Goal: Task Accomplishment & Management: Manage account settings

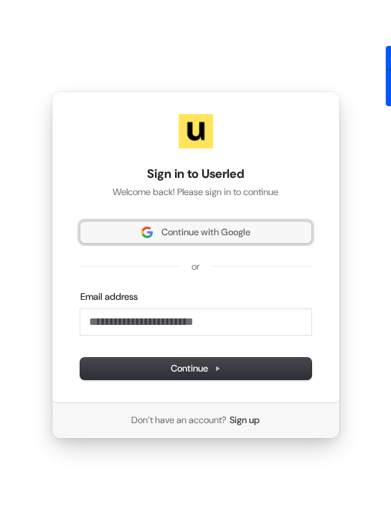
click at [178, 225] on button "Continue with Google" at bounding box center [195, 233] width 231 height 22
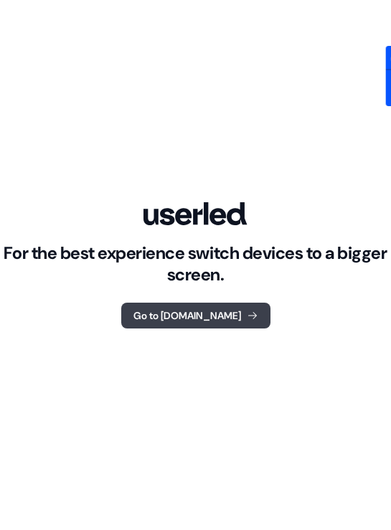
click at [199, 314] on button "Go to [DOMAIN_NAME]" at bounding box center [195, 316] width 149 height 26
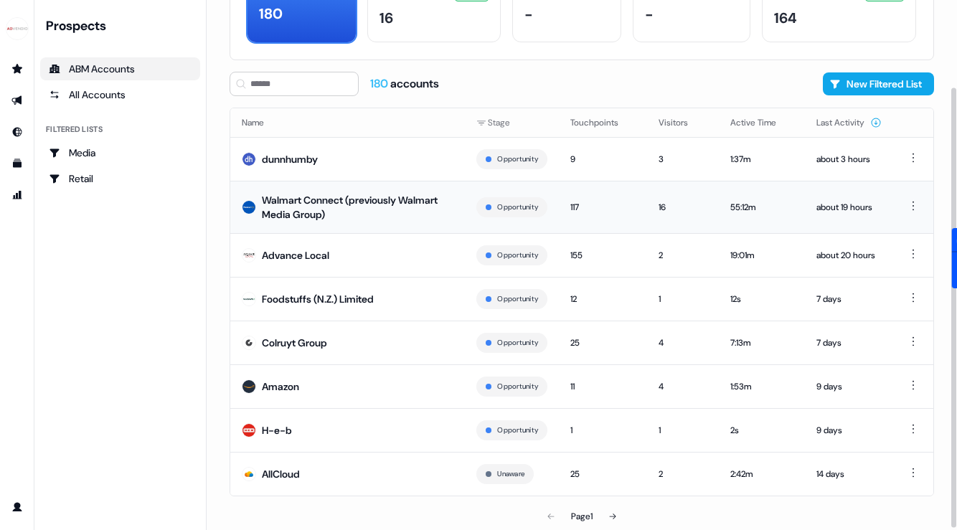
scroll to position [105, 0]
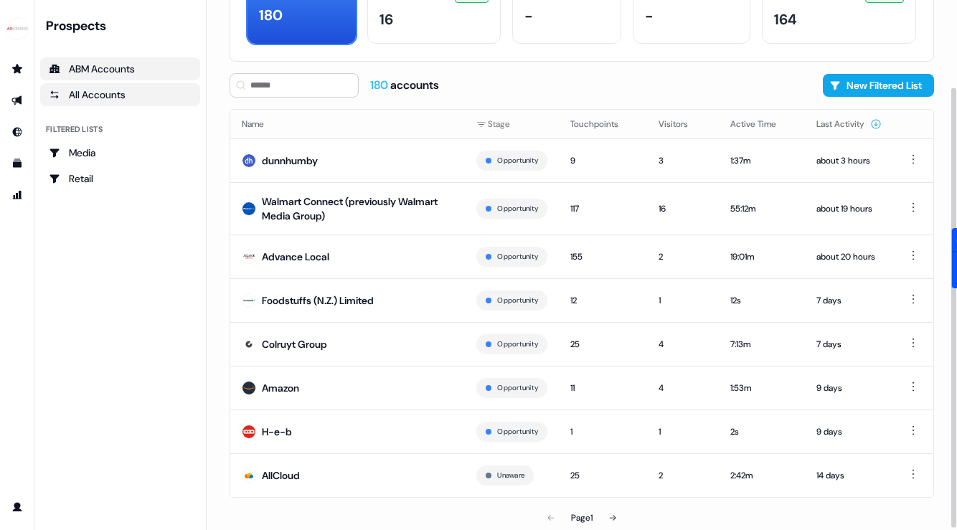
click at [110, 103] on link "All Accounts" at bounding box center [120, 94] width 160 height 23
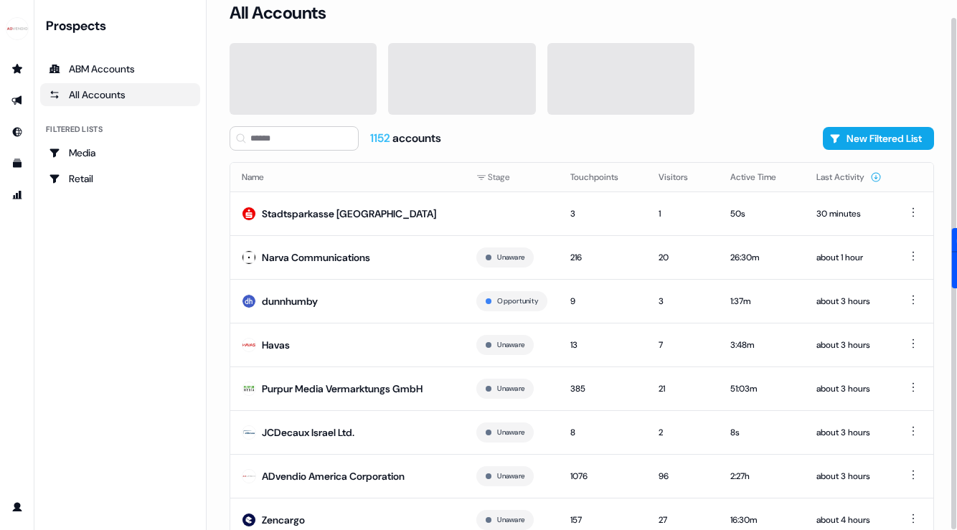
scroll to position [63, 0]
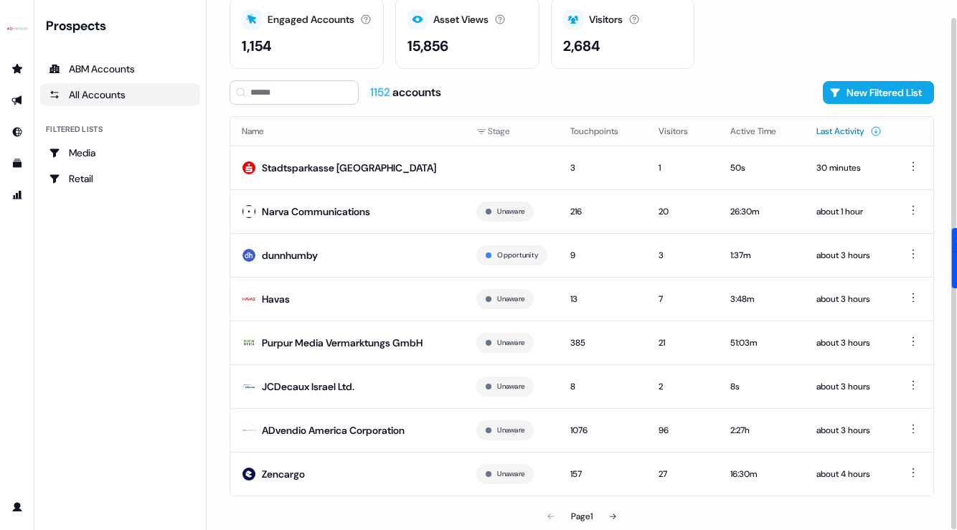
click at [390, 126] on button "Last Activity" at bounding box center [849, 131] width 65 height 26
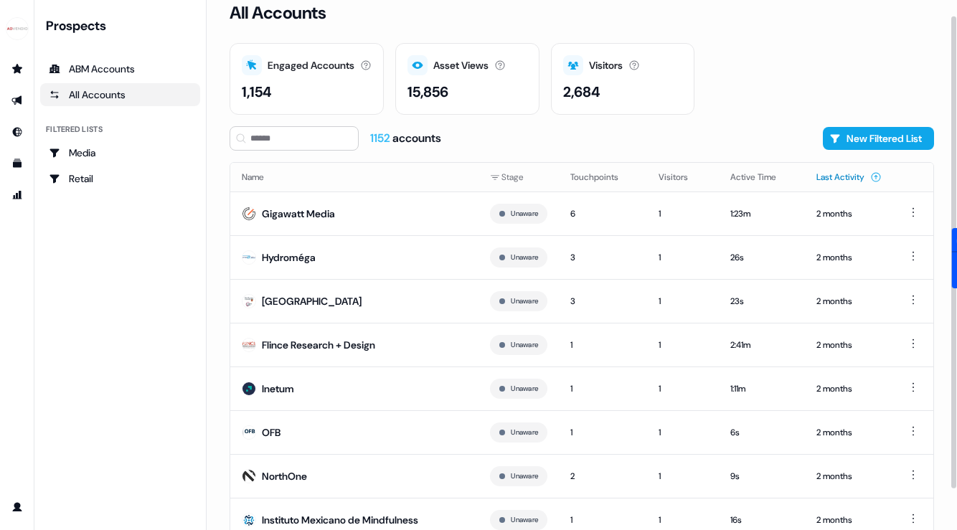
click at [390, 173] on button "Last Activity" at bounding box center [849, 177] width 65 height 26
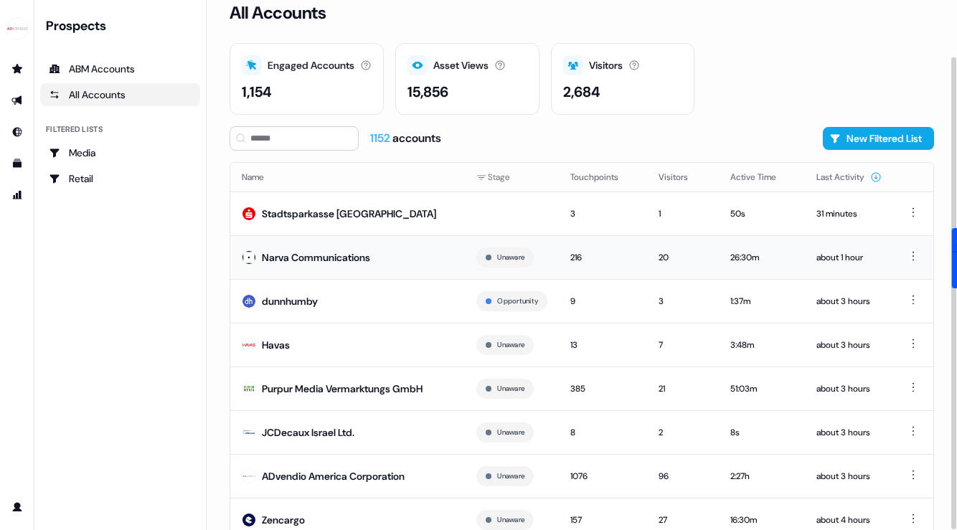
scroll to position [63, 0]
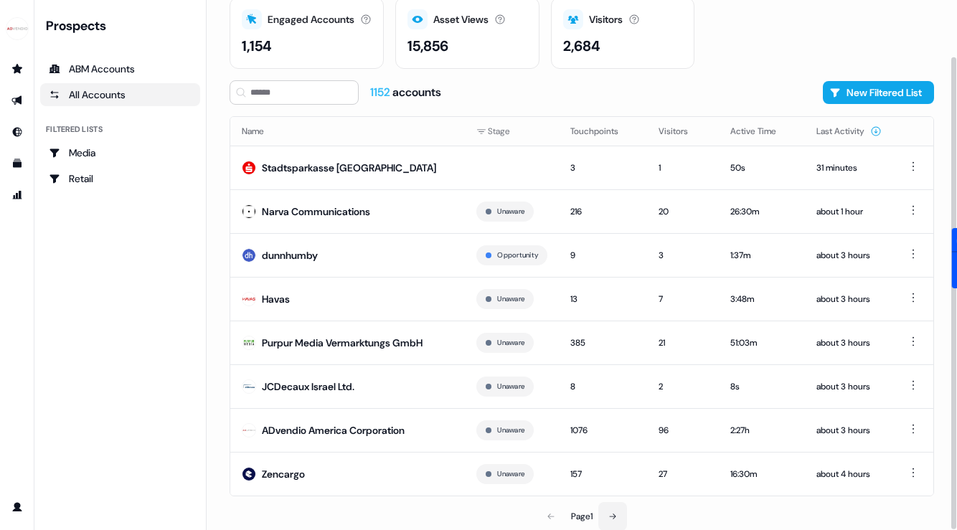
click at [390, 518] on button at bounding box center [612, 516] width 29 height 29
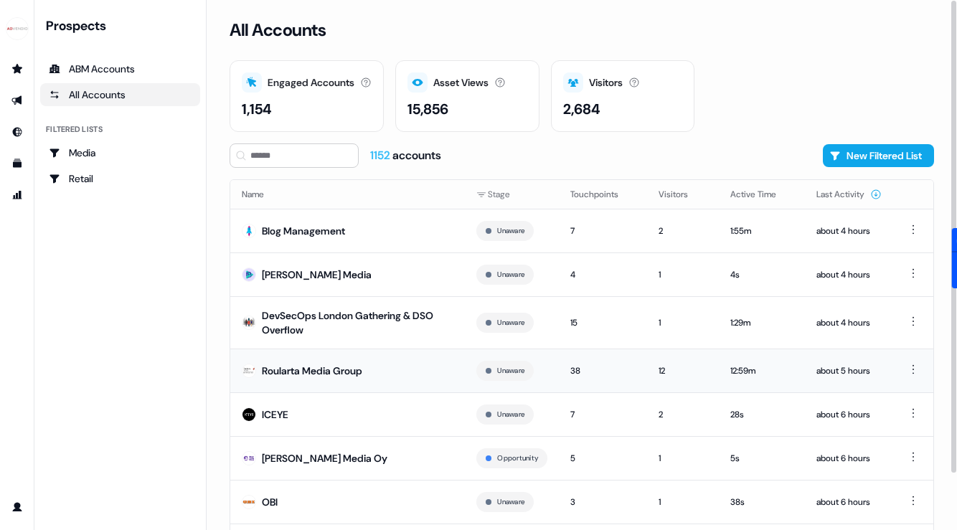
scroll to position [72, 0]
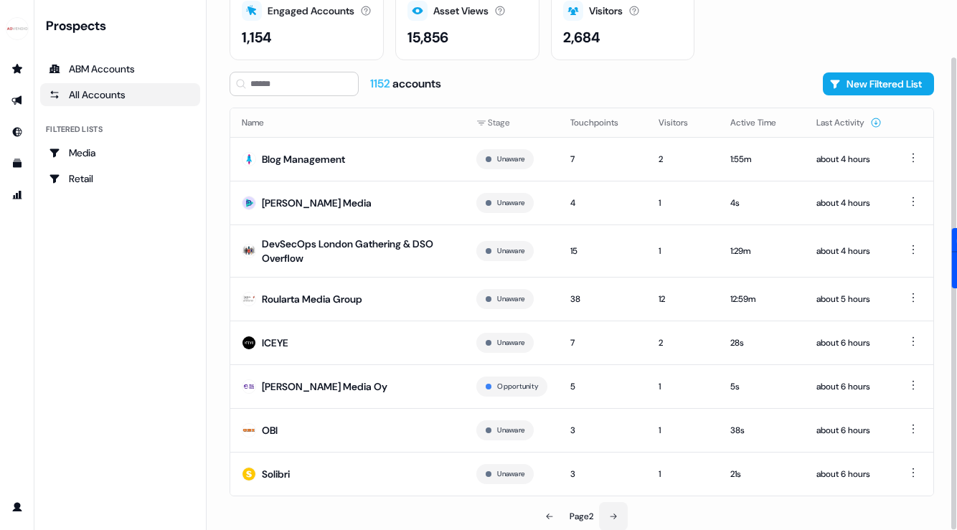
click at [390, 509] on button at bounding box center [613, 516] width 29 height 29
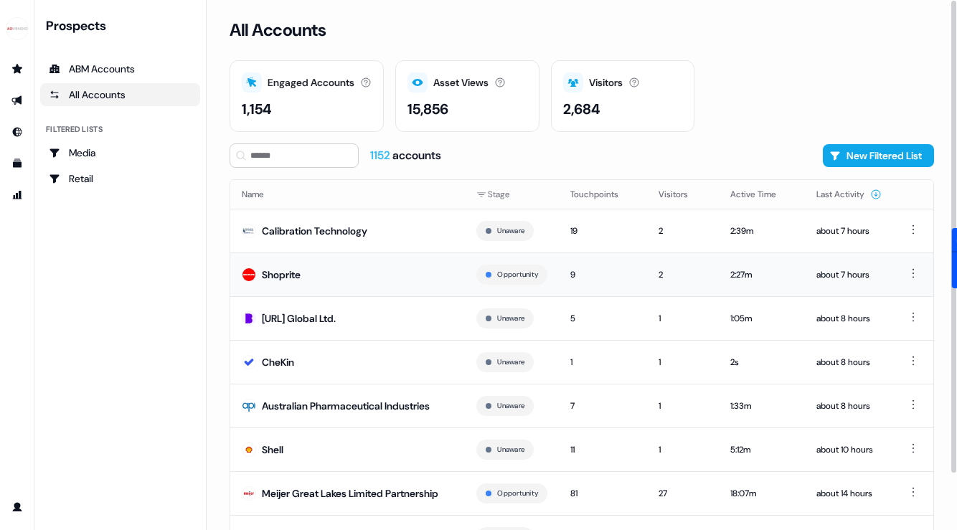
scroll to position [72, 0]
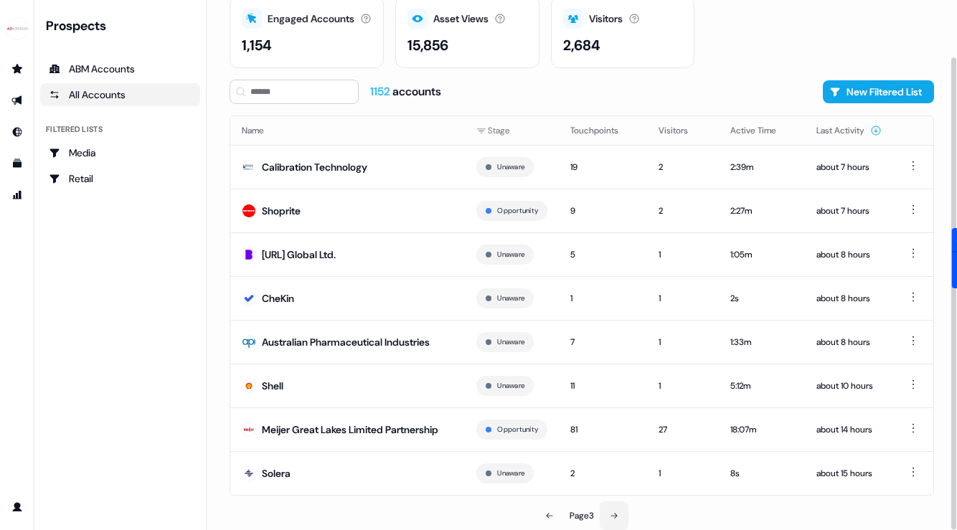
click at [390, 512] on icon at bounding box center [614, 516] width 9 height 9
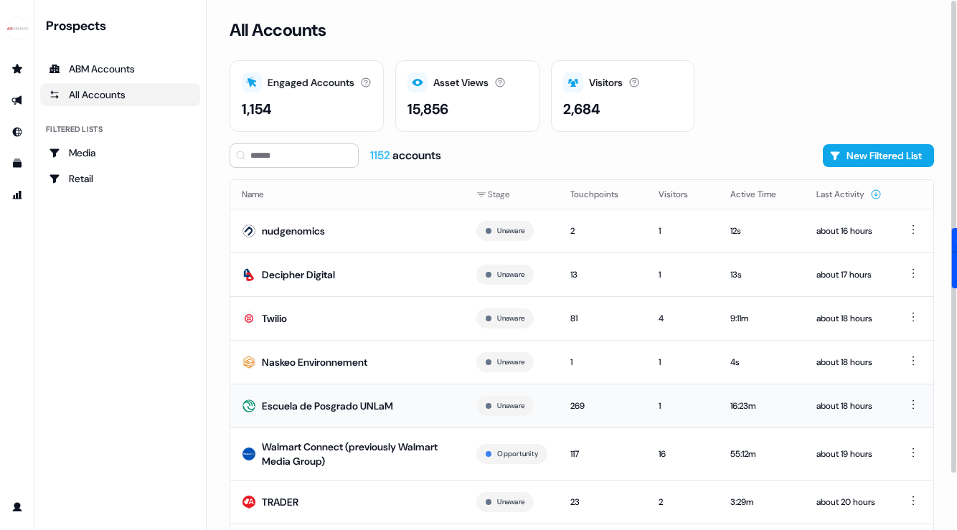
scroll to position [72, 0]
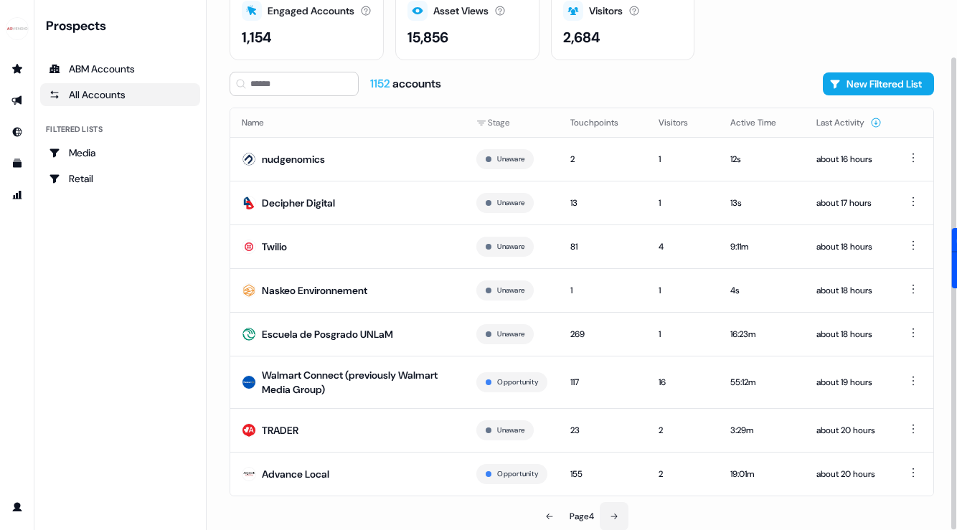
click at [390, 512] on icon at bounding box center [614, 516] width 9 height 9
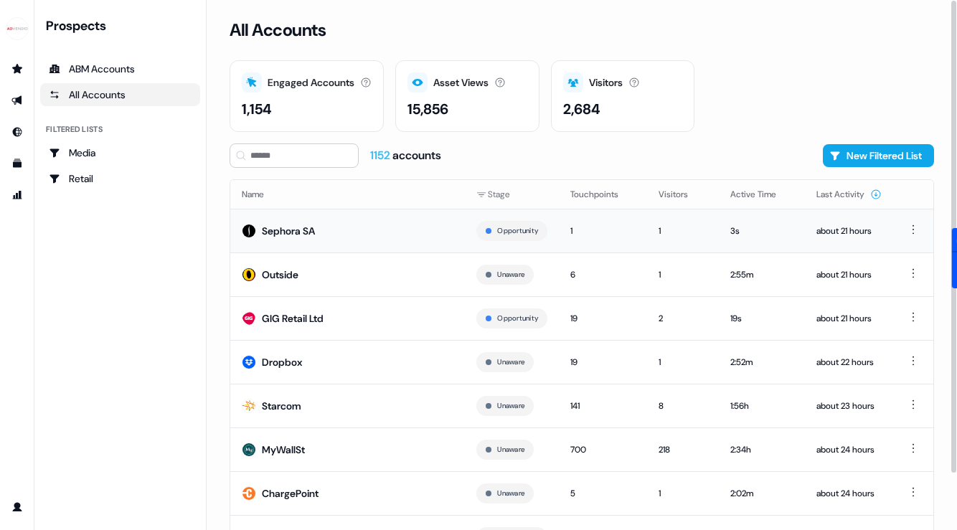
scroll to position [63, 0]
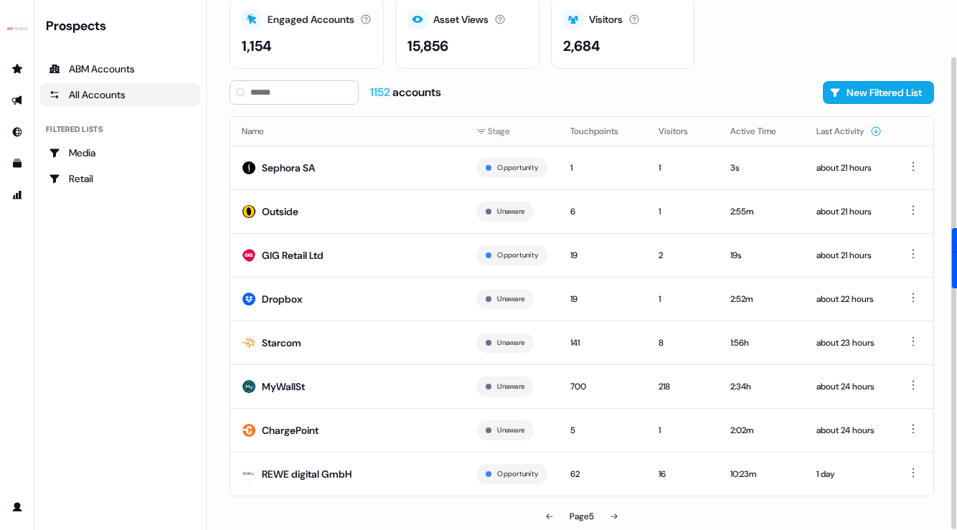
click at [390, 515] on icon at bounding box center [614, 516] width 9 height 9
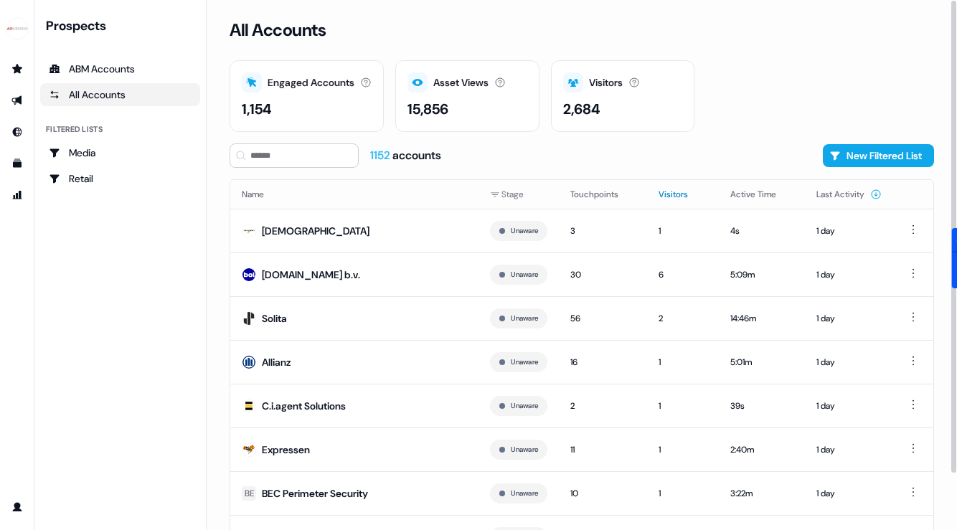
scroll to position [63, 0]
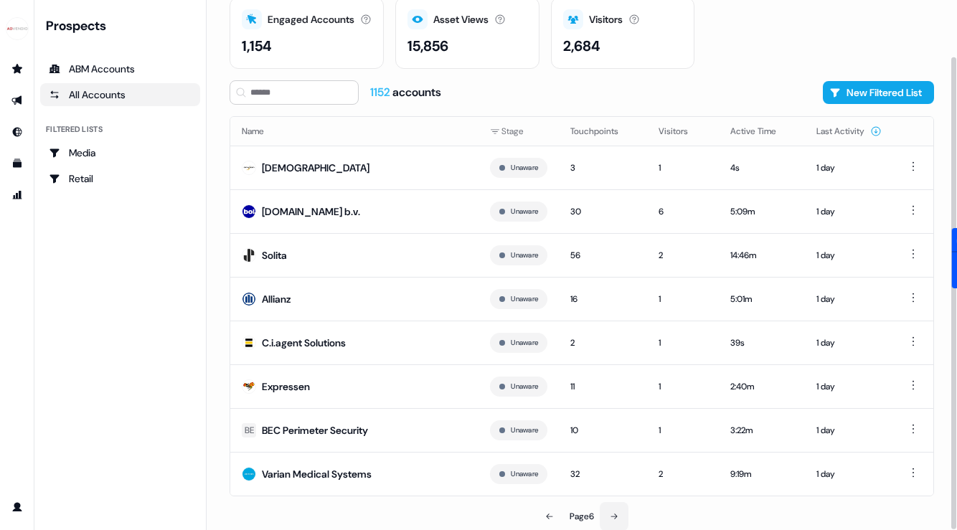
click at [390, 508] on button at bounding box center [614, 516] width 29 height 29
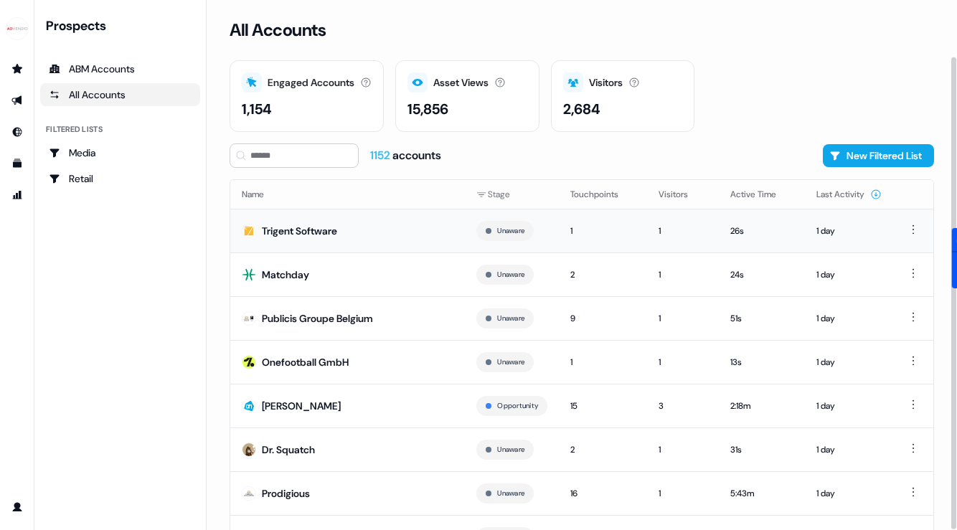
scroll to position [63, 0]
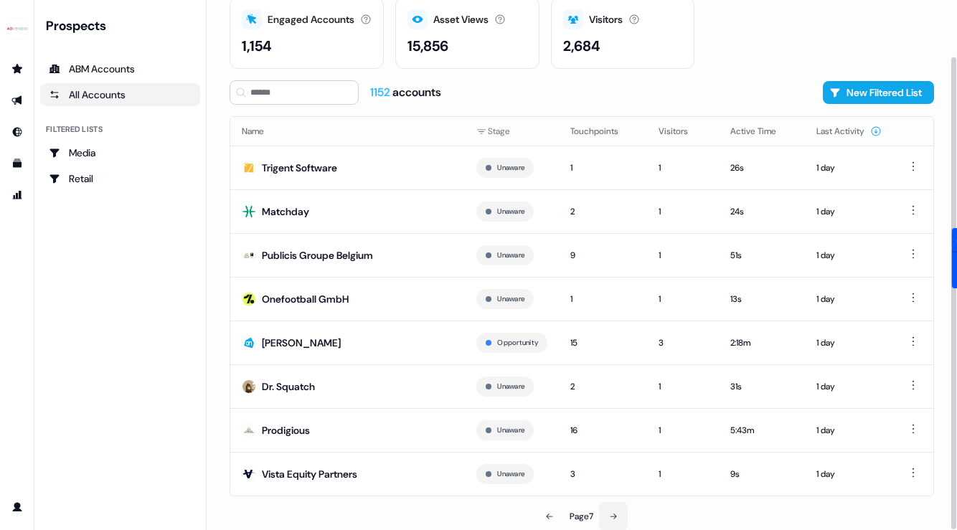
click at [390, 511] on button at bounding box center [613, 516] width 29 height 29
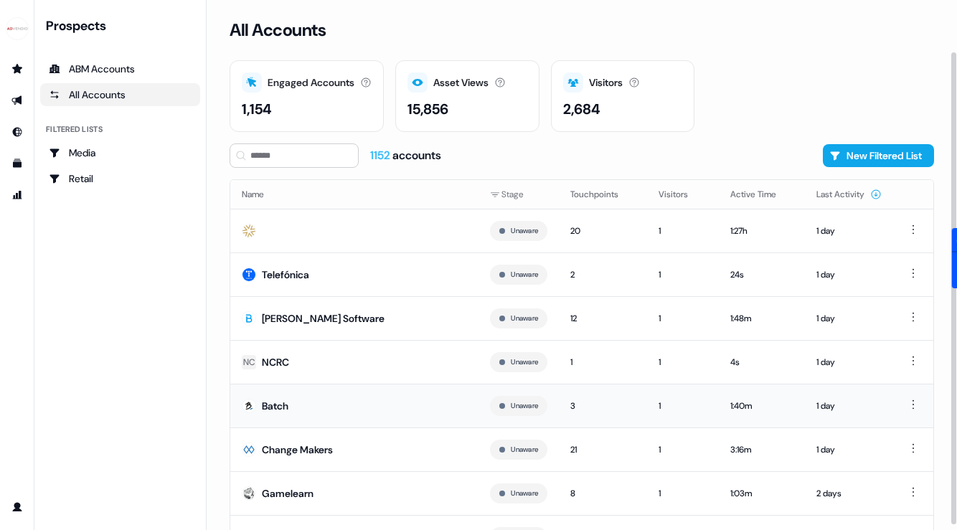
scroll to position [63, 0]
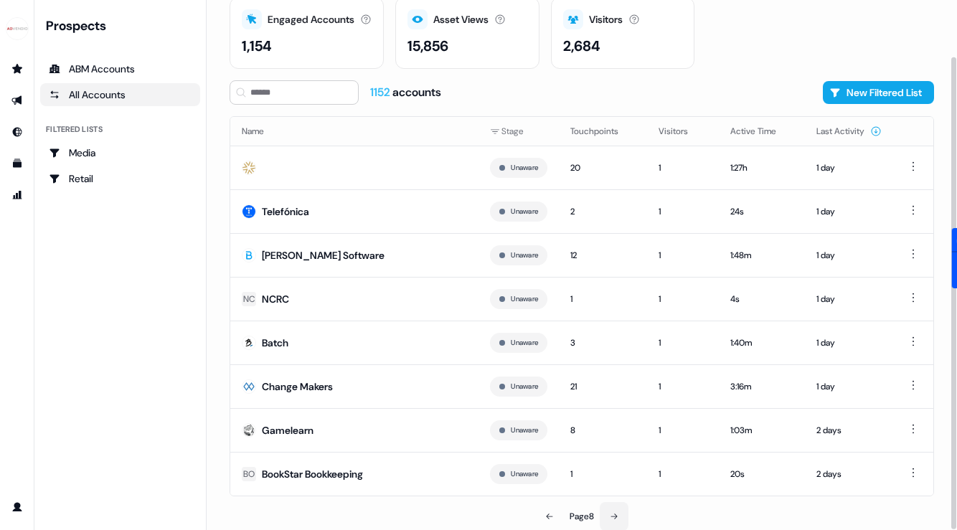
click at [390, 514] on icon at bounding box center [614, 517] width 6 height 6
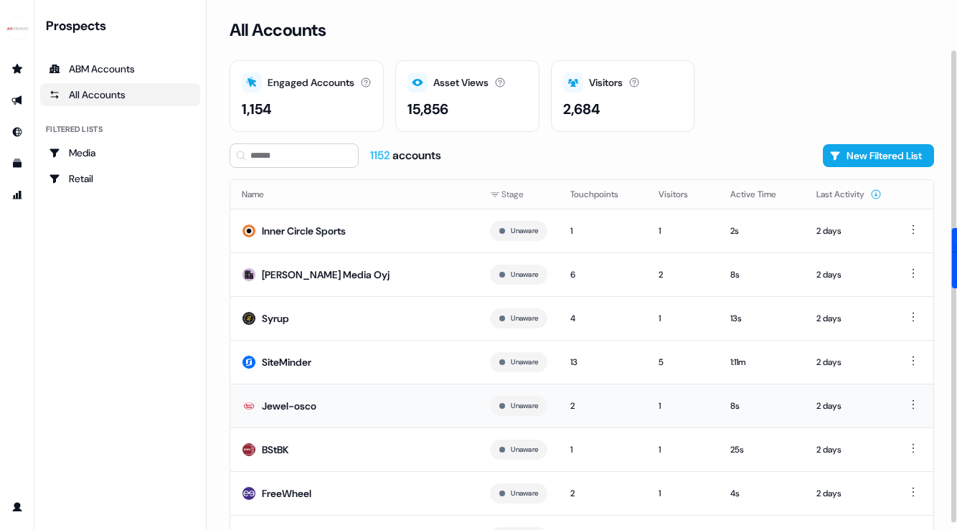
scroll to position [63, 0]
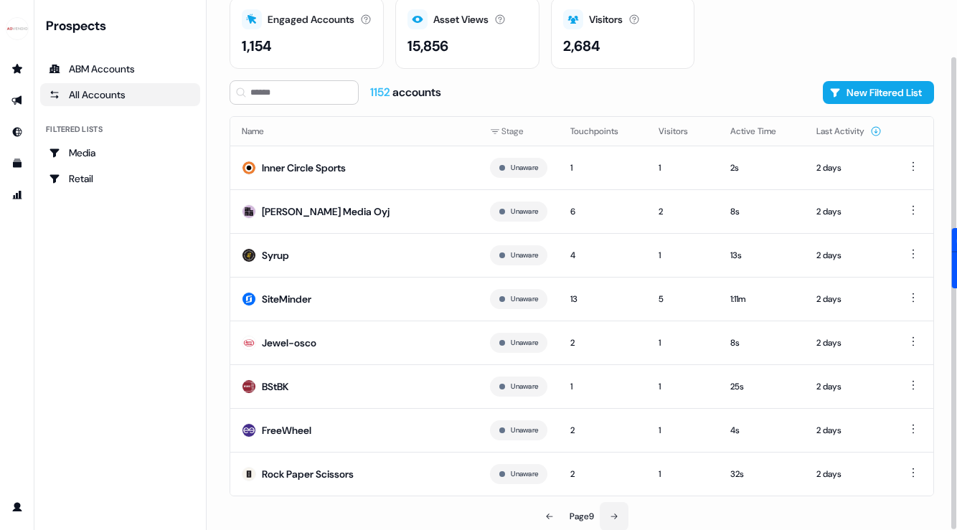
click at [390, 511] on button at bounding box center [614, 516] width 29 height 29
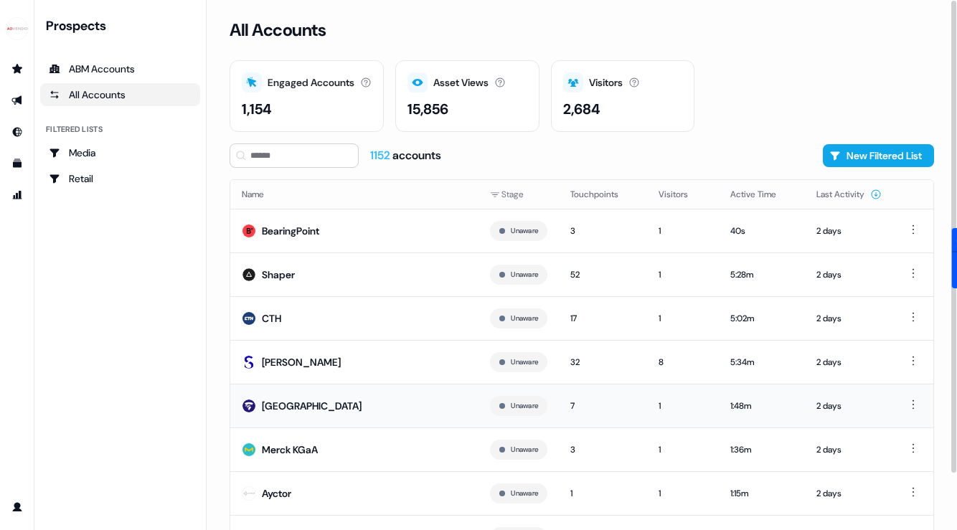
scroll to position [63, 0]
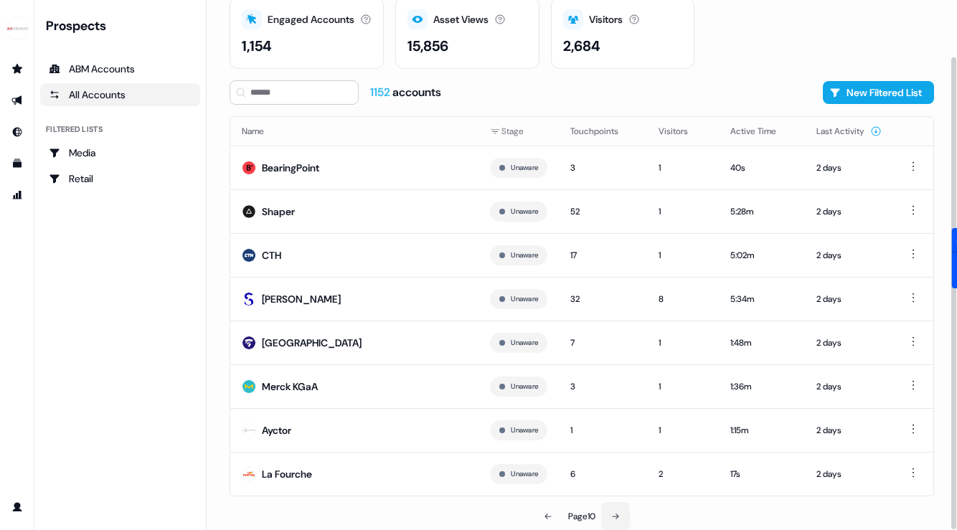
click at [390, 508] on button at bounding box center [615, 516] width 29 height 29
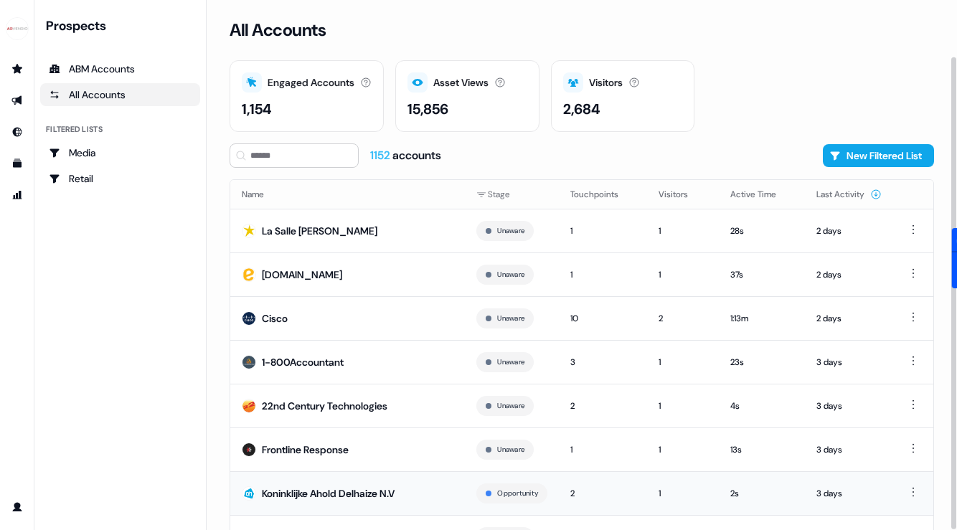
scroll to position [63, 0]
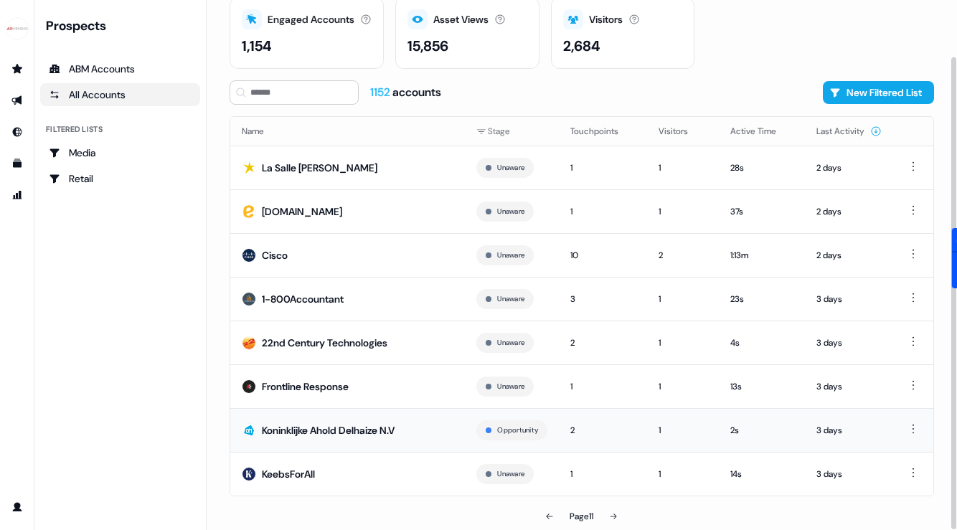
click at [390, 504] on button at bounding box center [613, 516] width 29 height 29
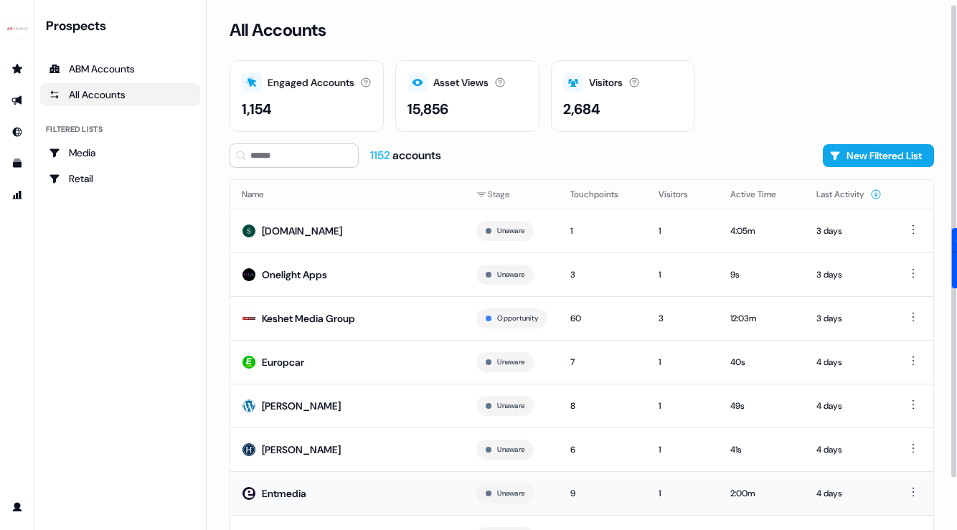
scroll to position [63, 0]
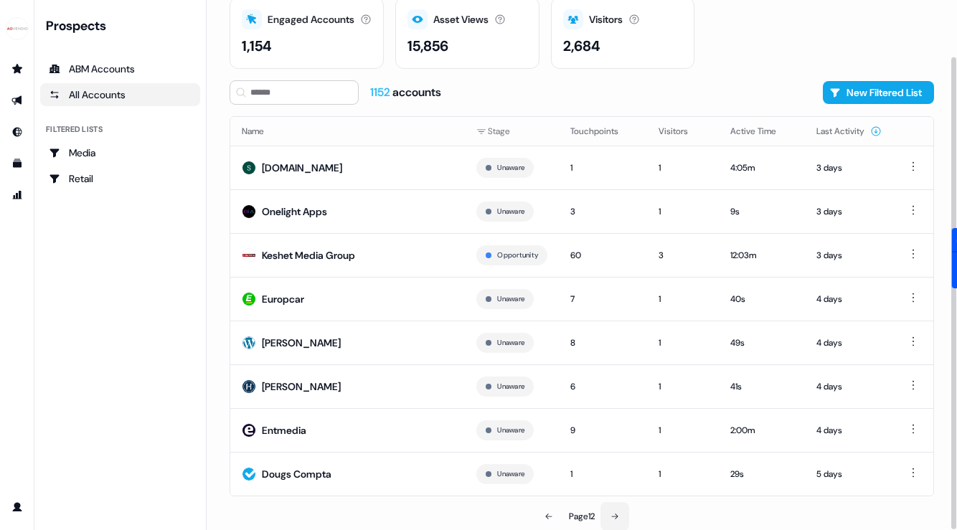
click at [390, 514] on icon at bounding box center [615, 516] width 9 height 9
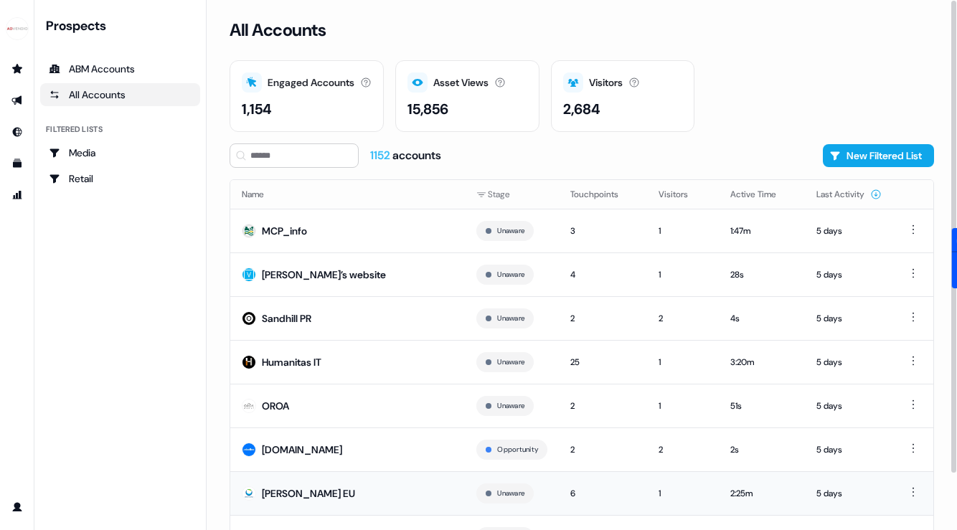
scroll to position [63, 0]
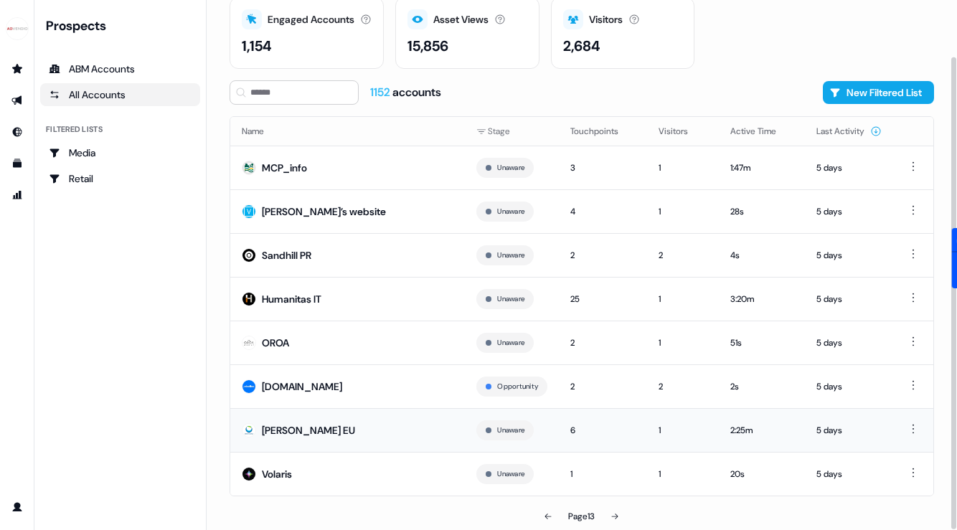
click at [390, 513] on icon at bounding box center [615, 516] width 9 height 9
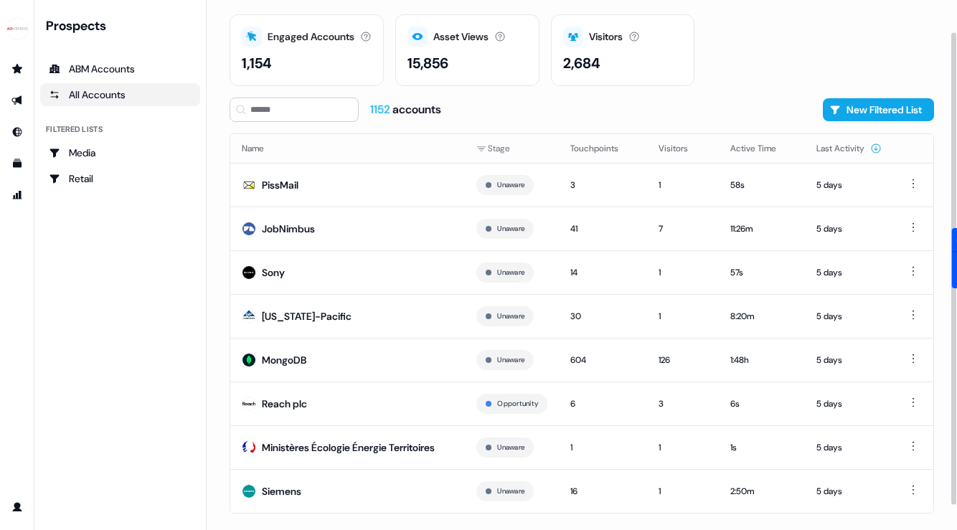
scroll to position [72, 0]
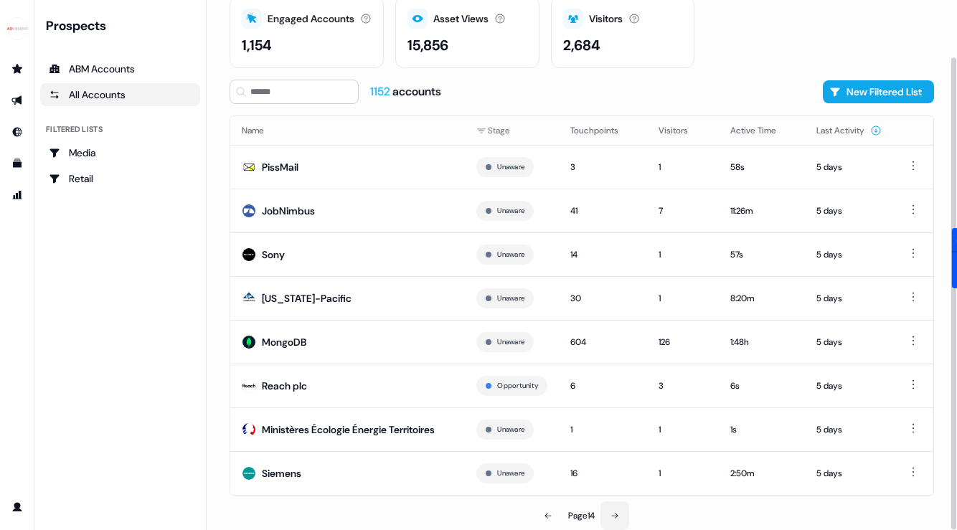
click at [390, 517] on icon at bounding box center [615, 516] width 9 height 9
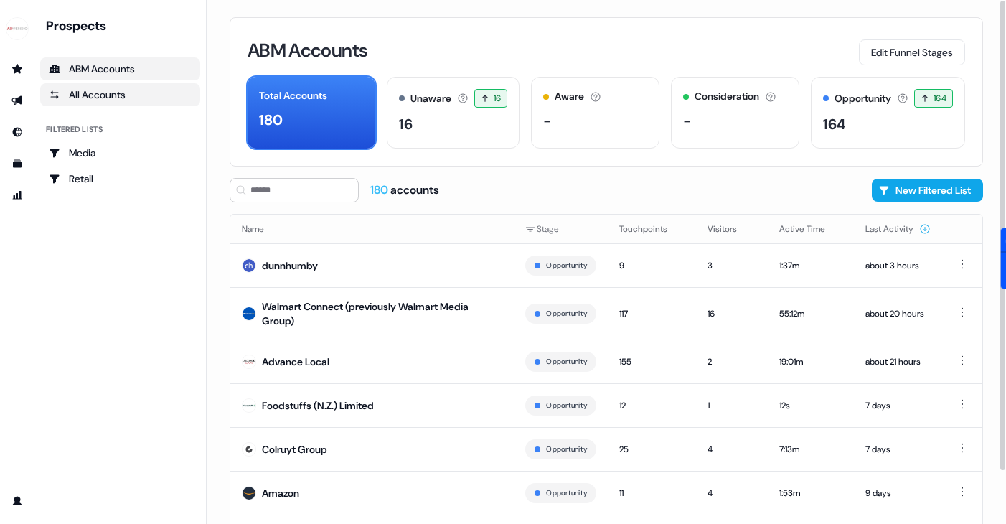
click at [115, 93] on div "All Accounts" at bounding box center [120, 95] width 143 height 14
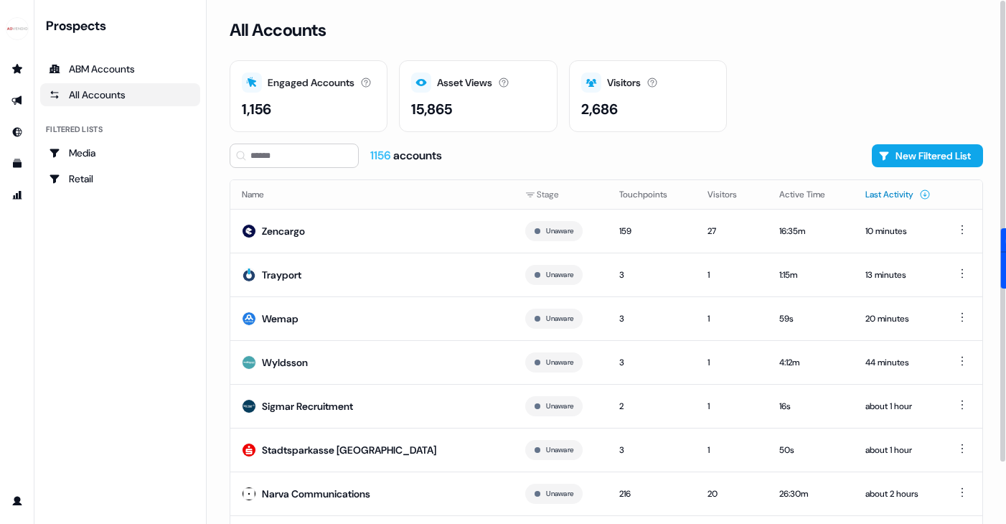
click at [866, 191] on button "Last Activity" at bounding box center [897, 195] width 65 height 26
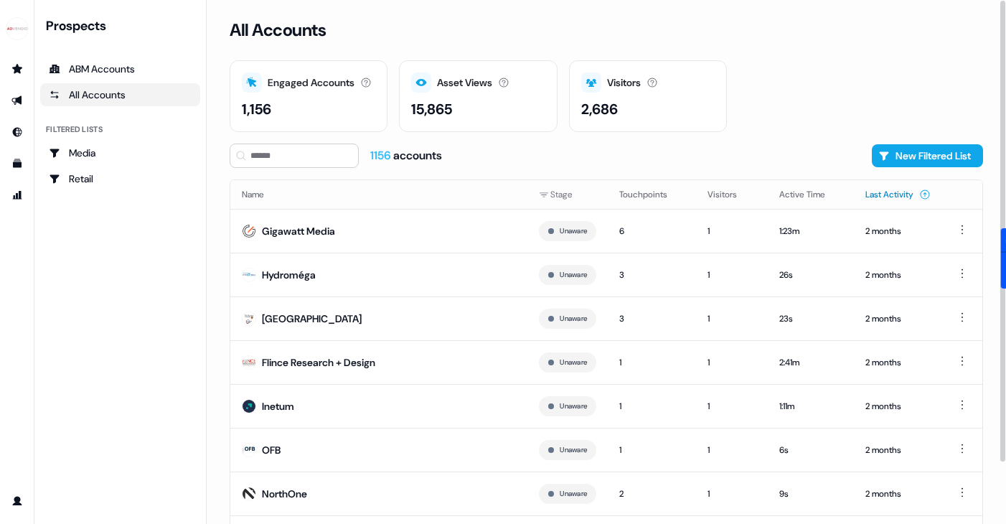
click at [866, 192] on button "Last Activity" at bounding box center [897, 195] width 65 height 26
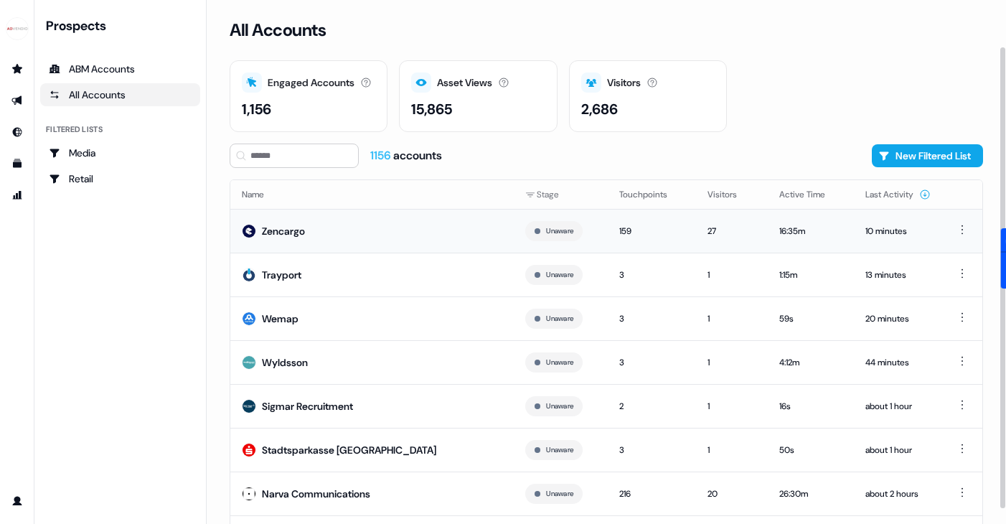
scroll to position [70, 0]
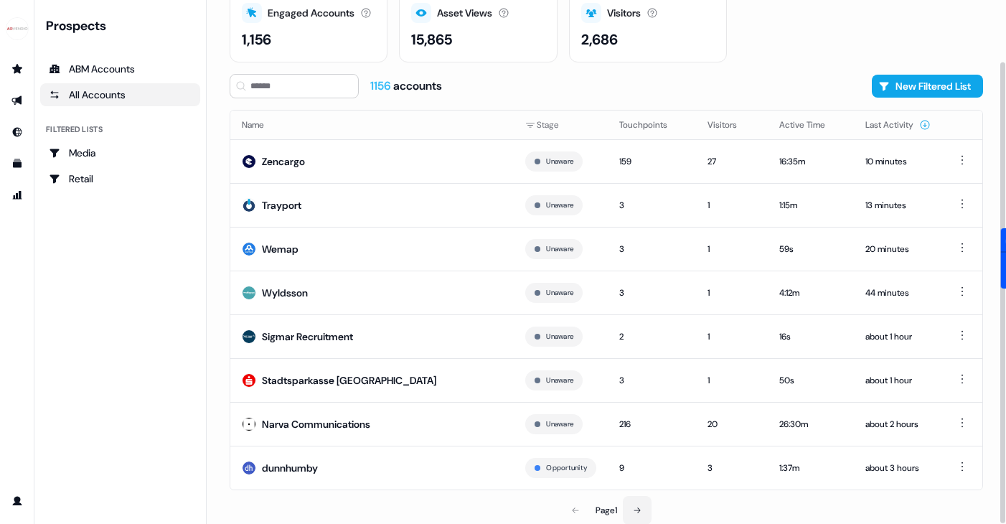
click at [636, 508] on icon at bounding box center [637, 510] width 9 height 9
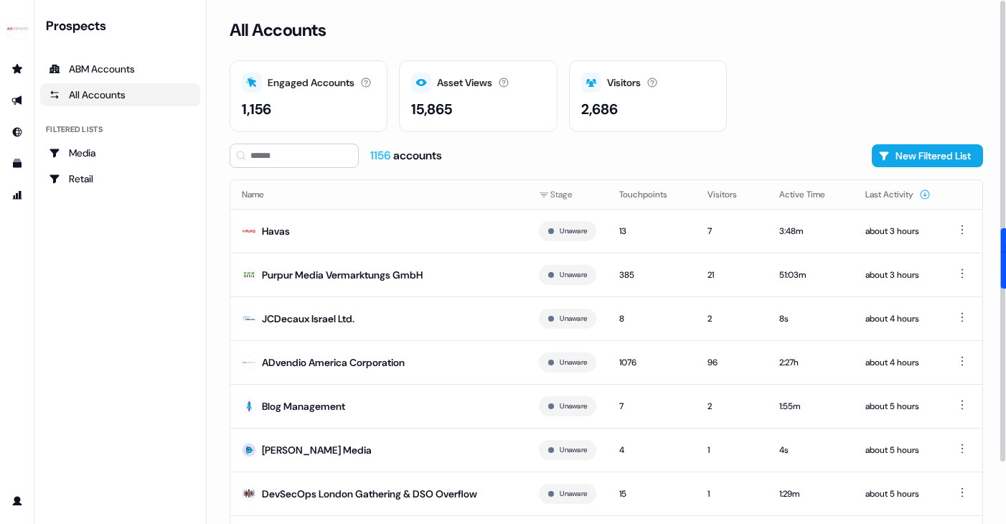
scroll to position [70, 0]
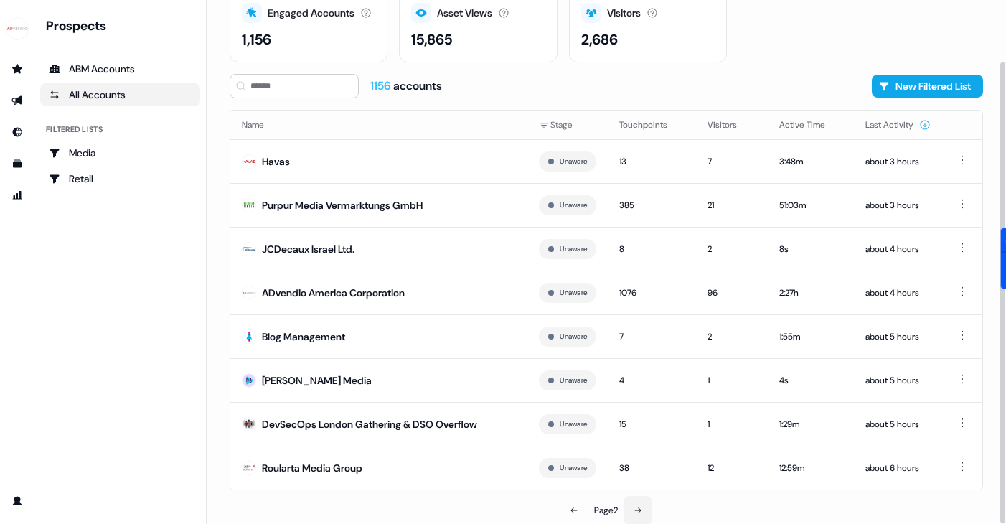
click at [636, 508] on icon at bounding box center [638, 510] width 9 height 9
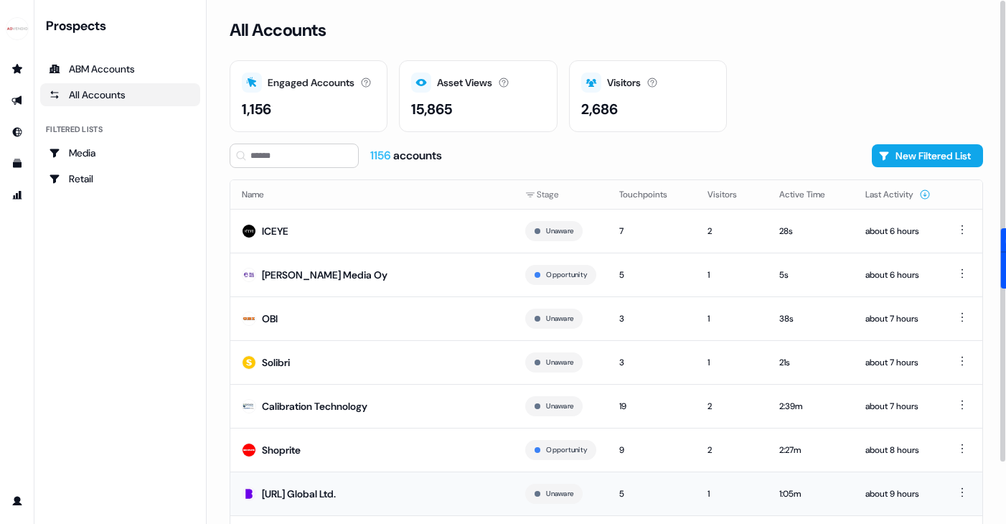
scroll to position [70, 0]
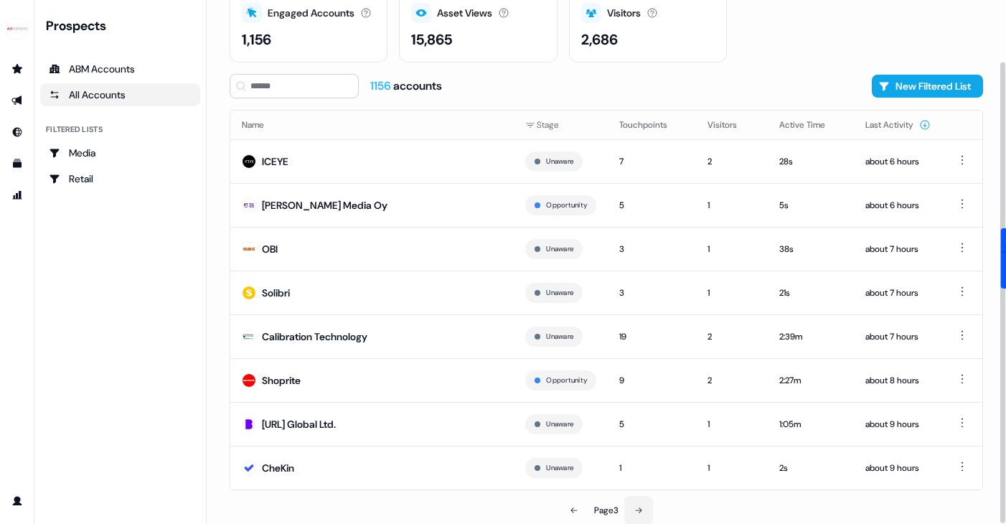
click at [640, 502] on button at bounding box center [638, 510] width 29 height 29
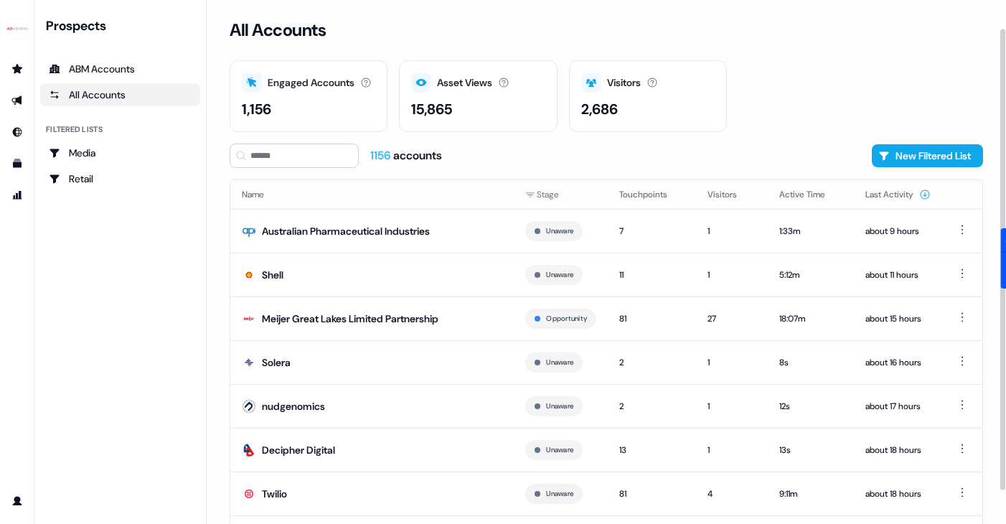
scroll to position [70, 0]
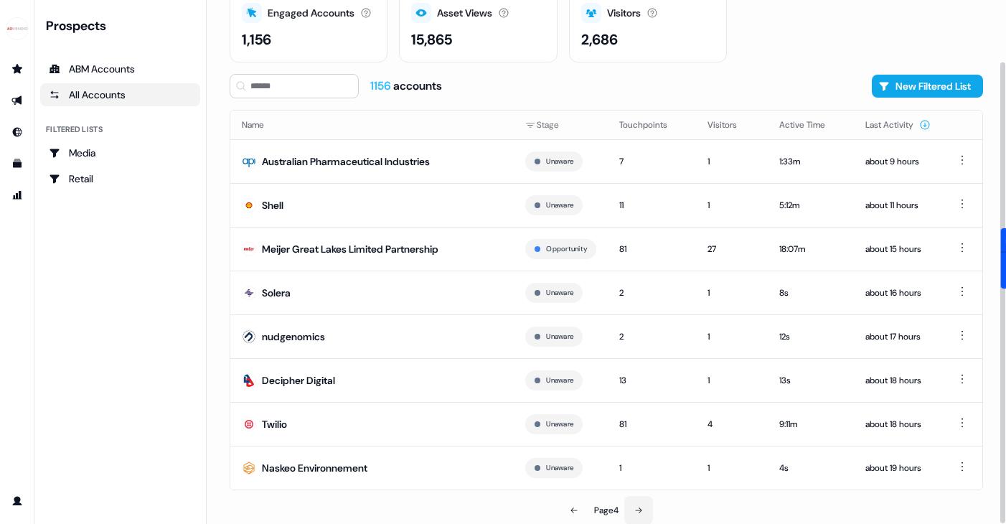
click at [646, 510] on button at bounding box center [638, 510] width 29 height 29
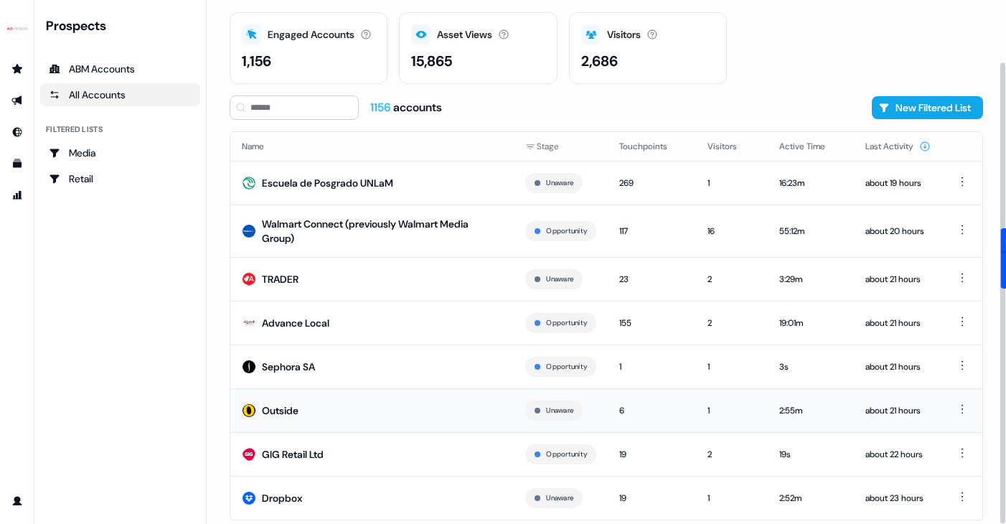
scroll to position [78, 0]
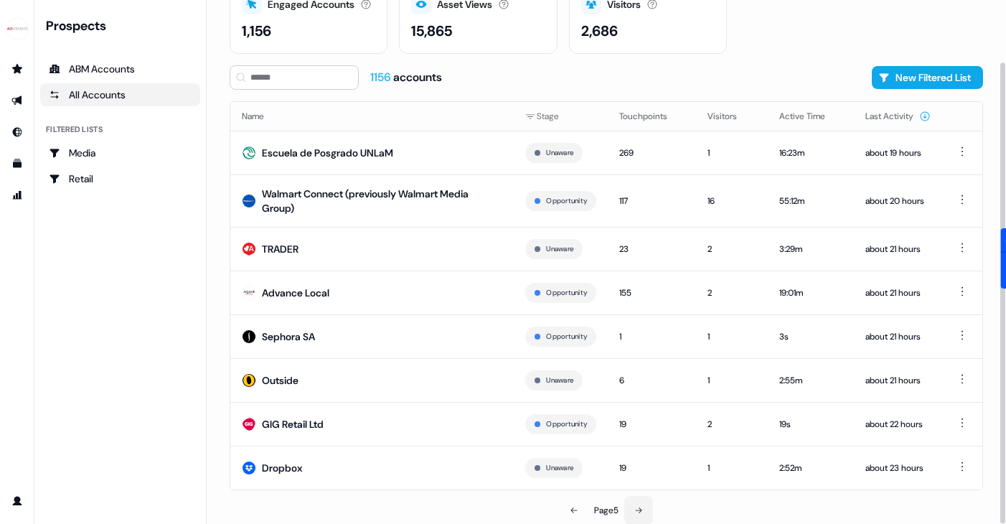
click at [634, 505] on button at bounding box center [638, 510] width 29 height 29
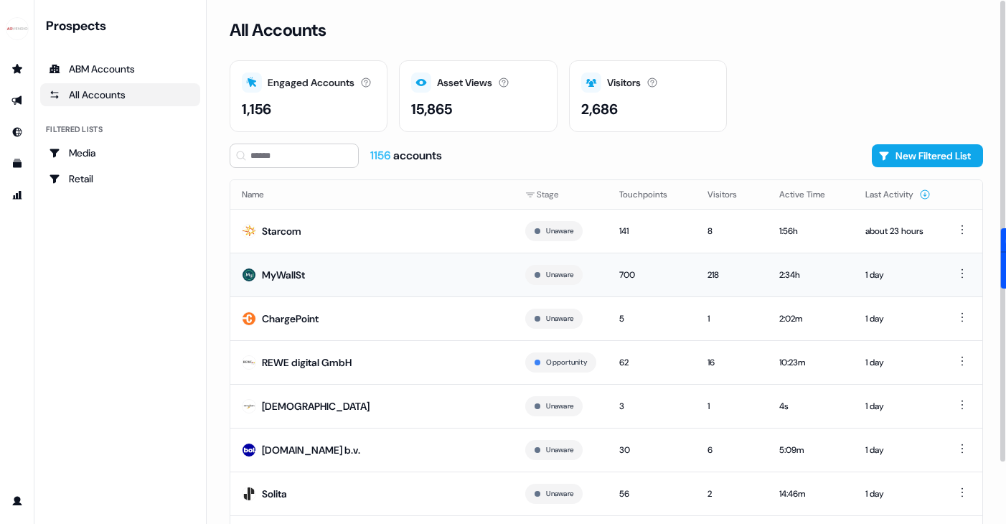
scroll to position [70, 0]
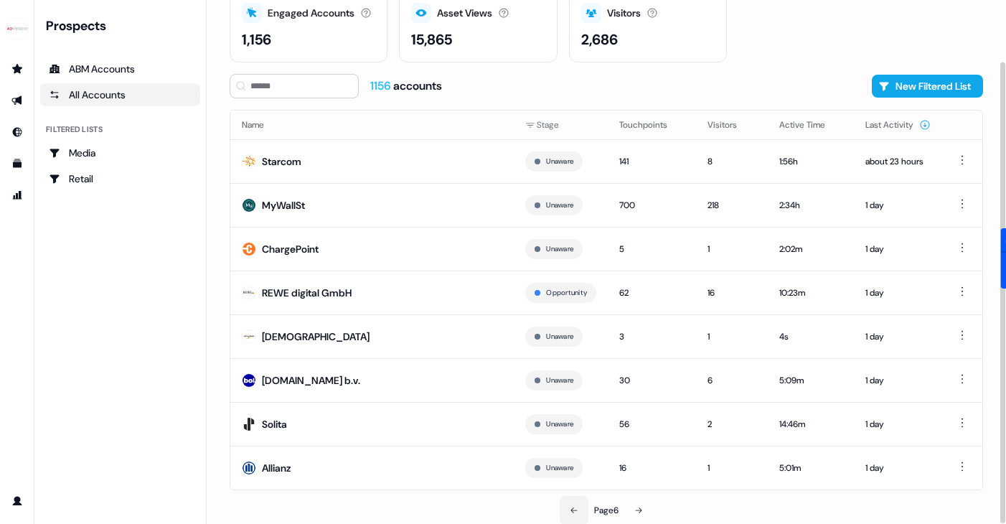
click at [573, 510] on icon at bounding box center [574, 510] width 9 height 9
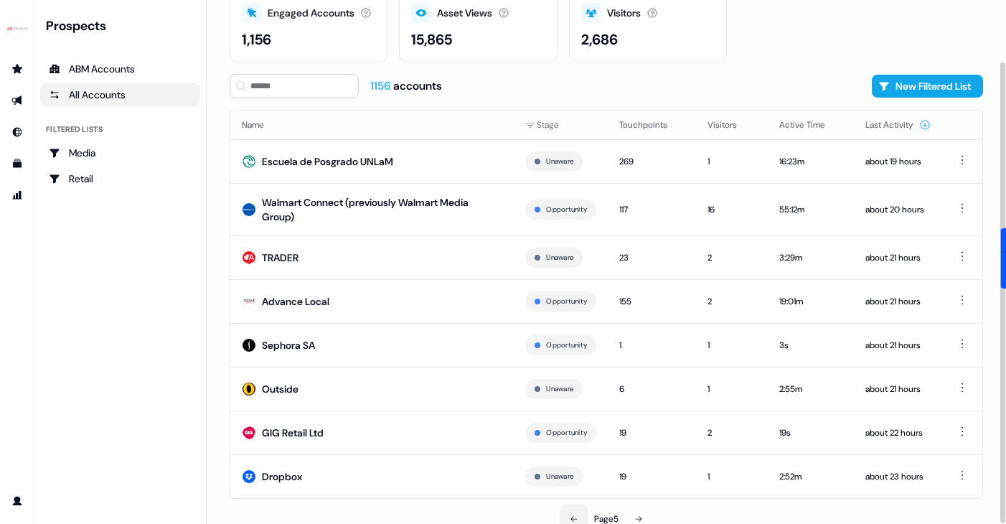
click at [573, 510] on button at bounding box center [574, 518] width 29 height 29
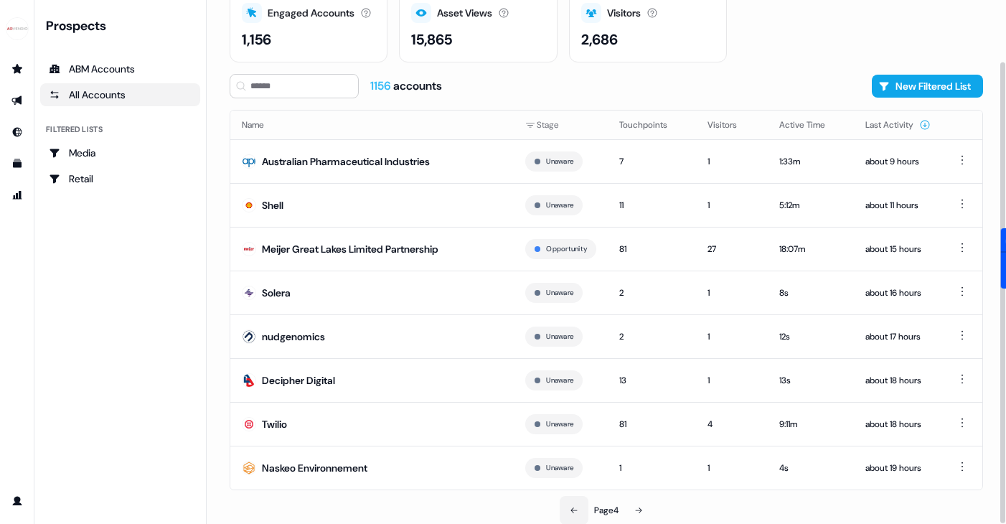
click at [573, 510] on icon at bounding box center [574, 510] width 9 height 9
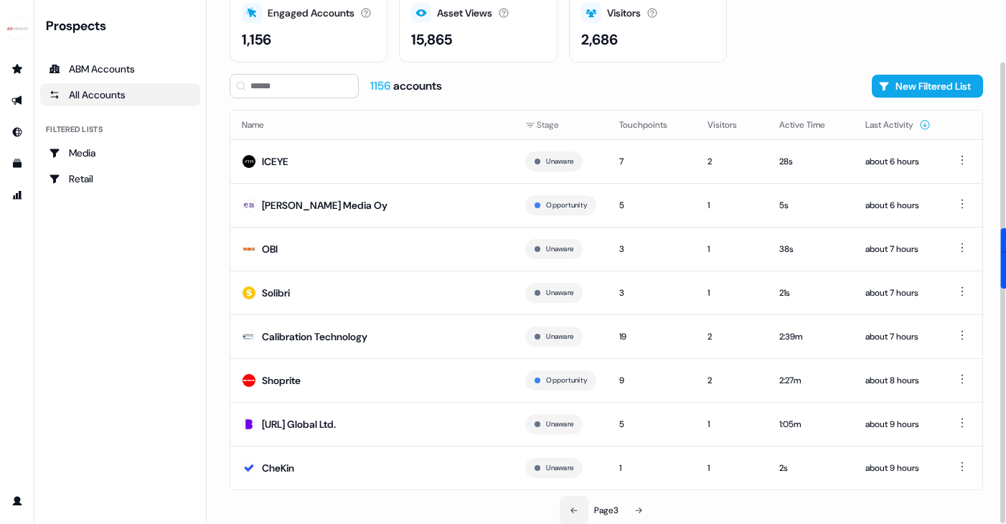
click at [573, 510] on icon at bounding box center [574, 510] width 9 height 9
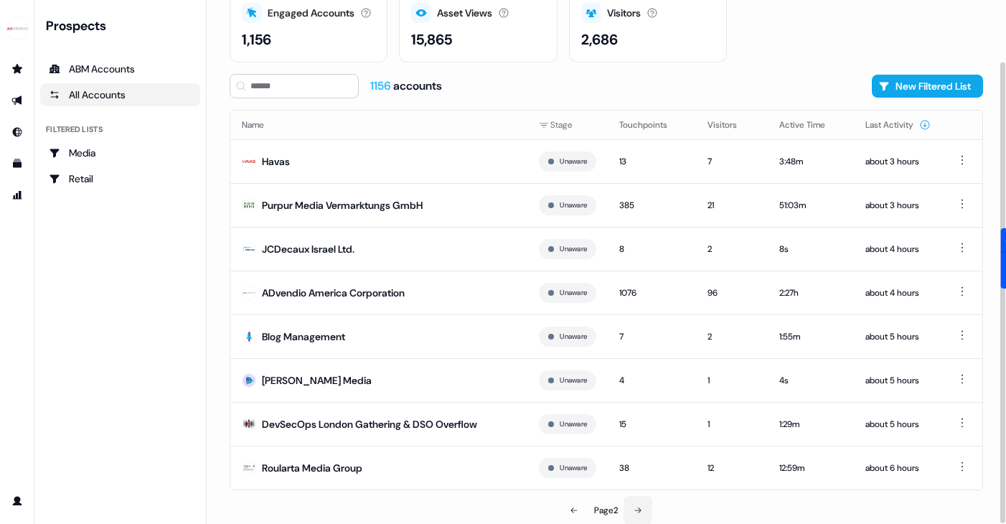
click at [638, 514] on button at bounding box center [638, 510] width 29 height 29
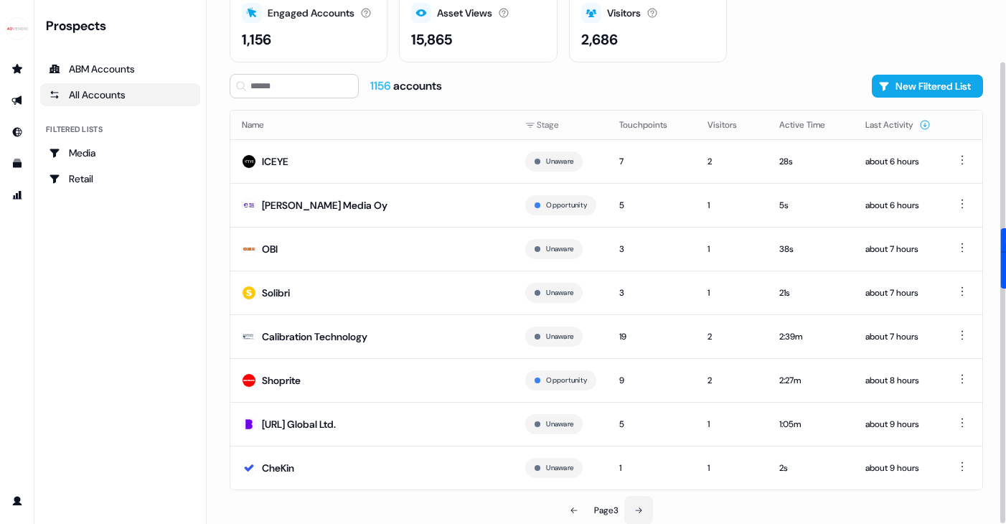
click at [638, 514] on button at bounding box center [638, 510] width 29 height 29
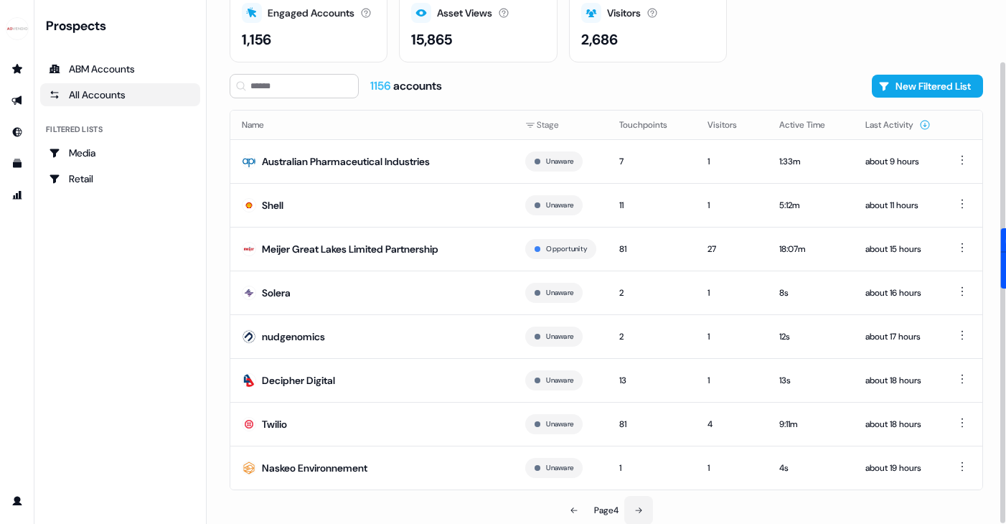
click at [638, 514] on button at bounding box center [638, 510] width 29 height 29
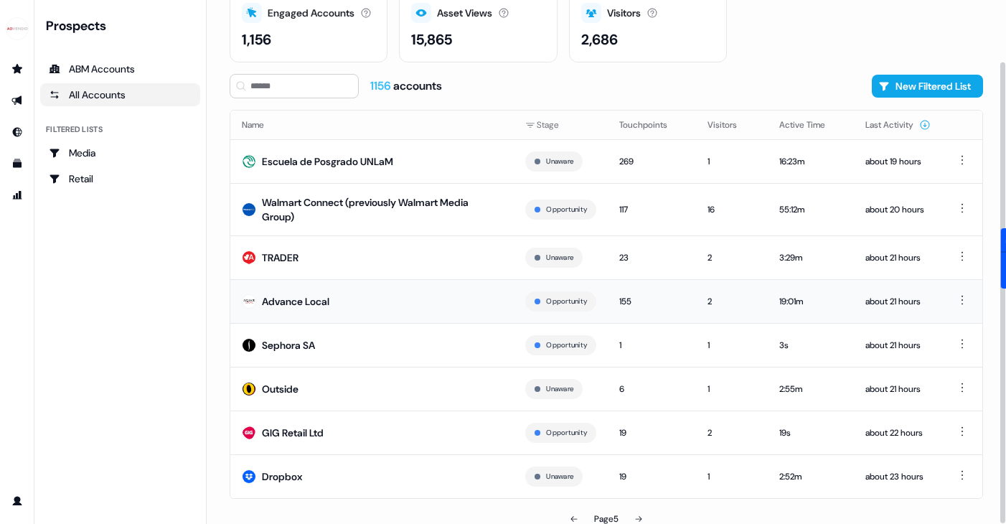
scroll to position [78, 0]
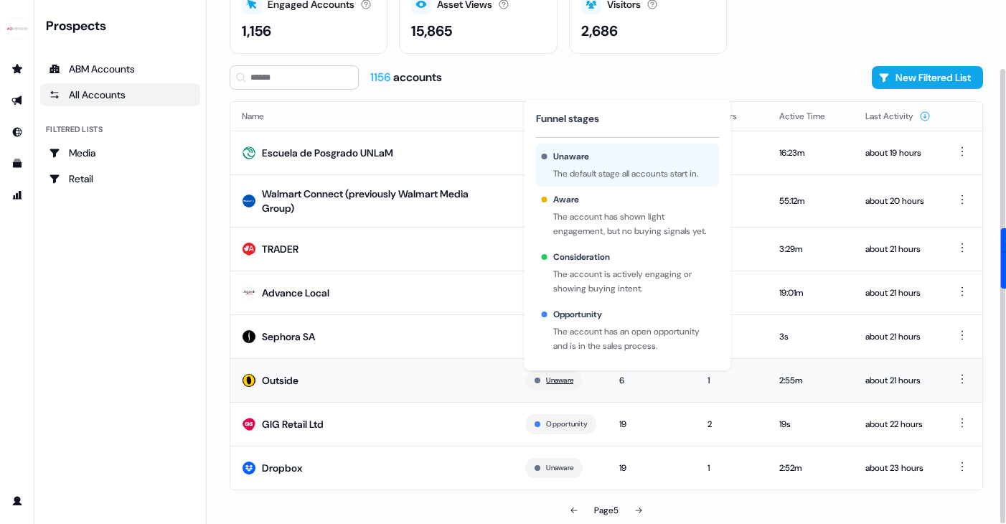
click at [546, 374] on button "Unaware" at bounding box center [559, 380] width 27 height 13
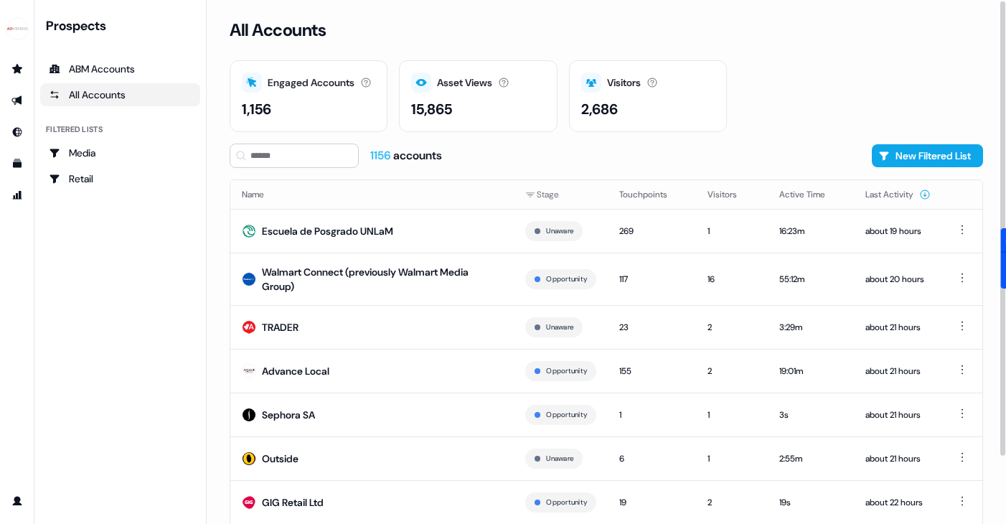
scroll to position [78, 0]
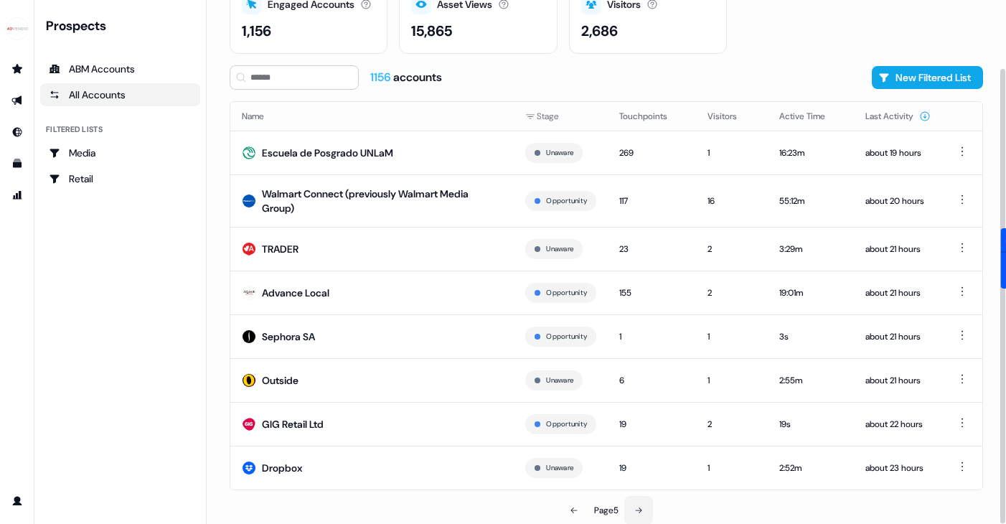
click at [637, 509] on icon at bounding box center [638, 510] width 9 height 9
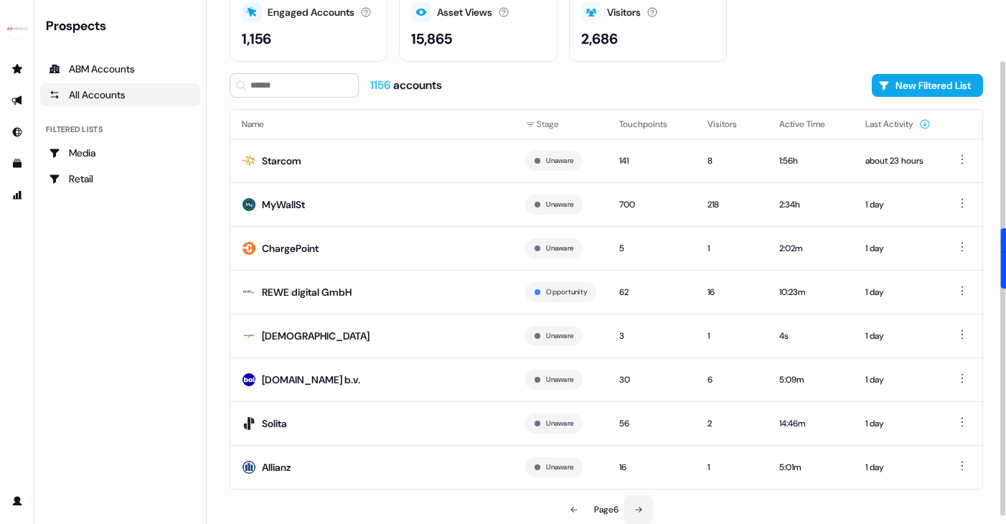
scroll to position [70, 0]
click at [567, 509] on button at bounding box center [574, 510] width 29 height 29
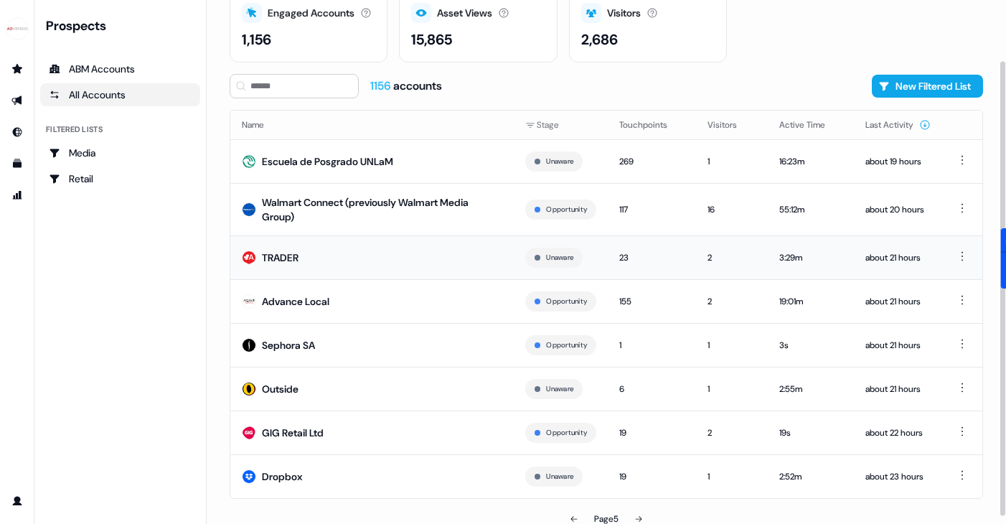
scroll to position [78, 0]
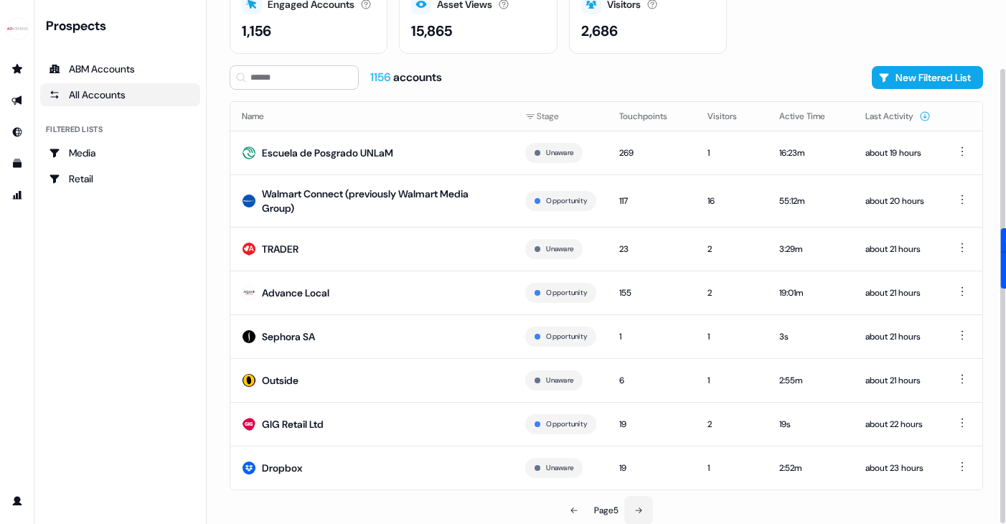
click at [632, 509] on button at bounding box center [638, 510] width 29 height 29
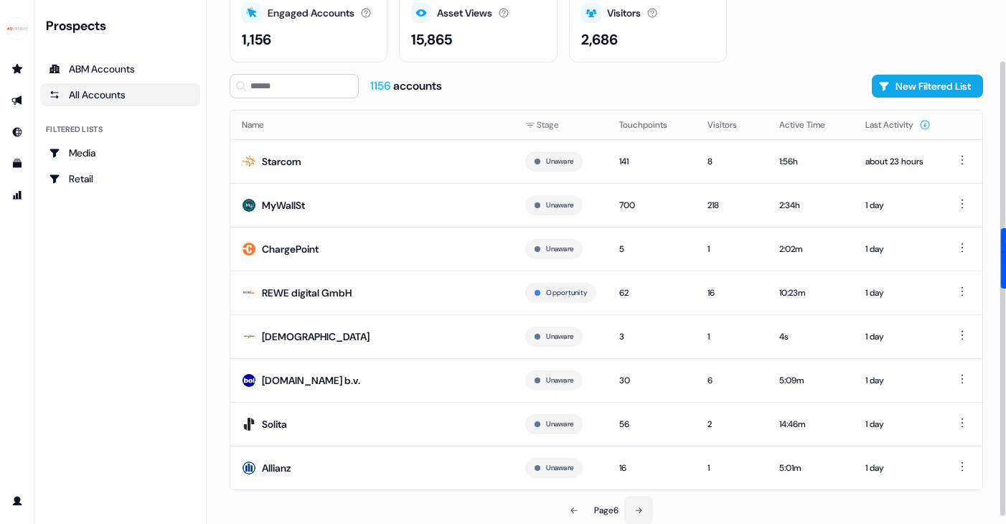
click at [640, 508] on icon at bounding box center [638, 510] width 9 height 9
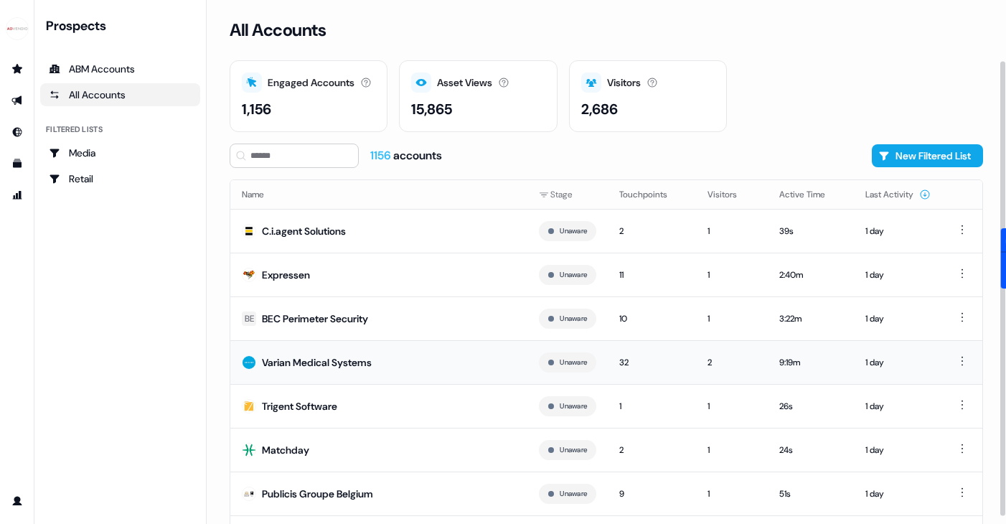
scroll to position [70, 0]
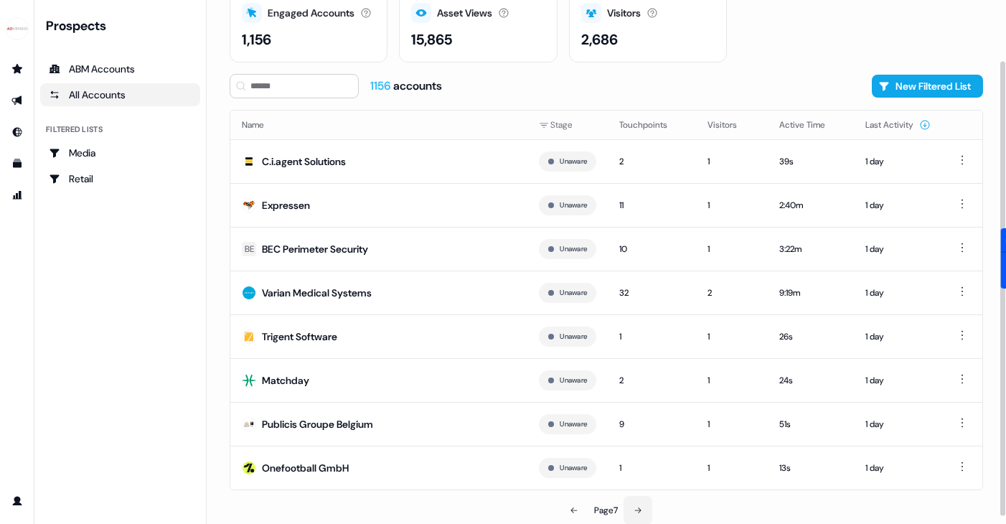
click at [635, 514] on button at bounding box center [638, 510] width 29 height 29
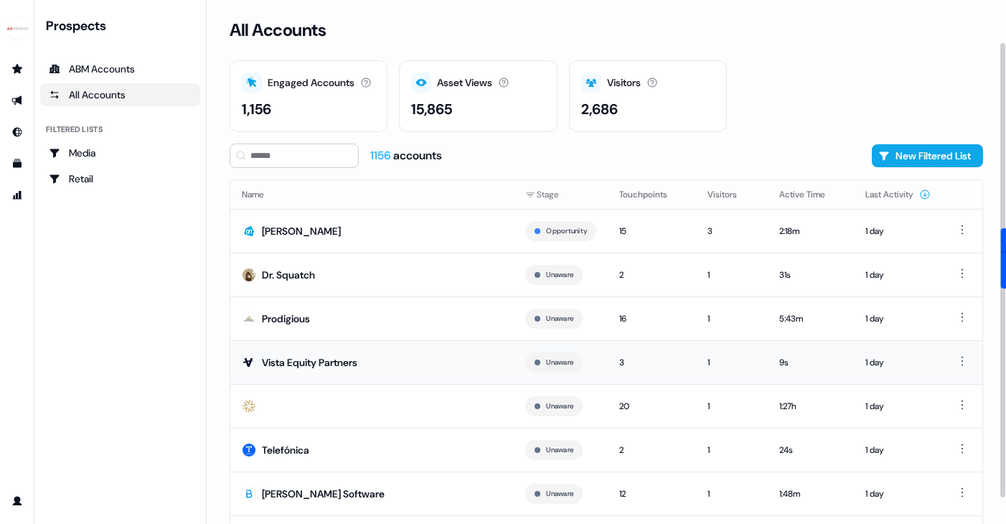
scroll to position [70, 0]
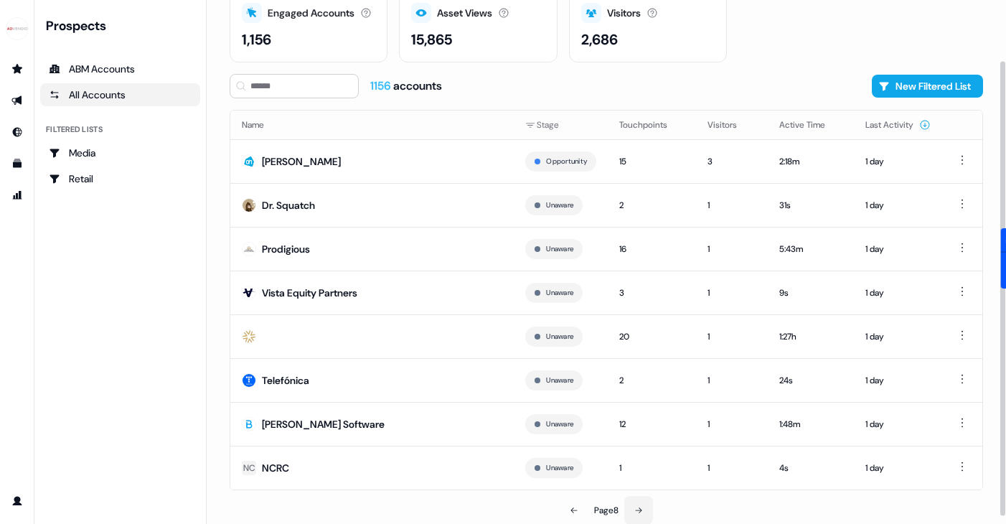
click at [643, 504] on button at bounding box center [638, 510] width 29 height 29
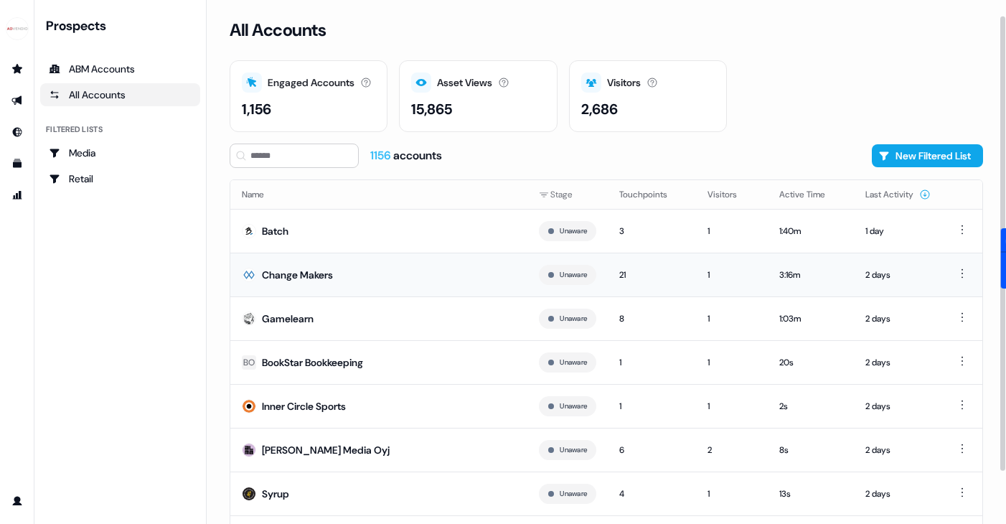
scroll to position [70, 0]
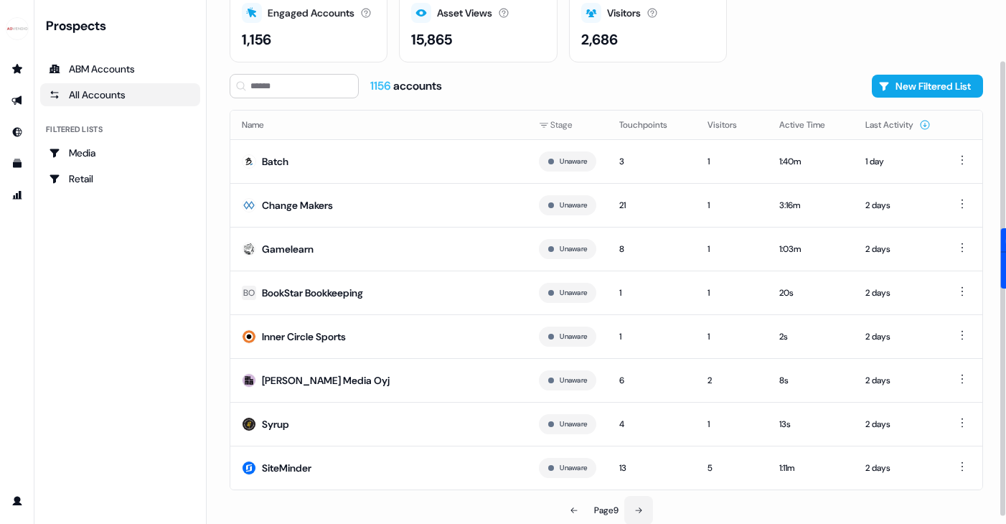
click at [641, 506] on icon at bounding box center [638, 510] width 9 height 9
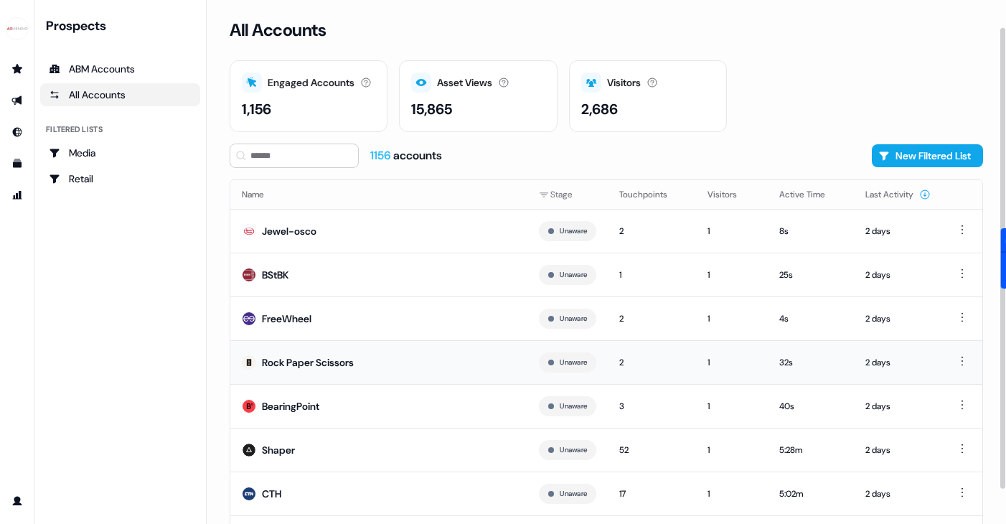
scroll to position [70, 0]
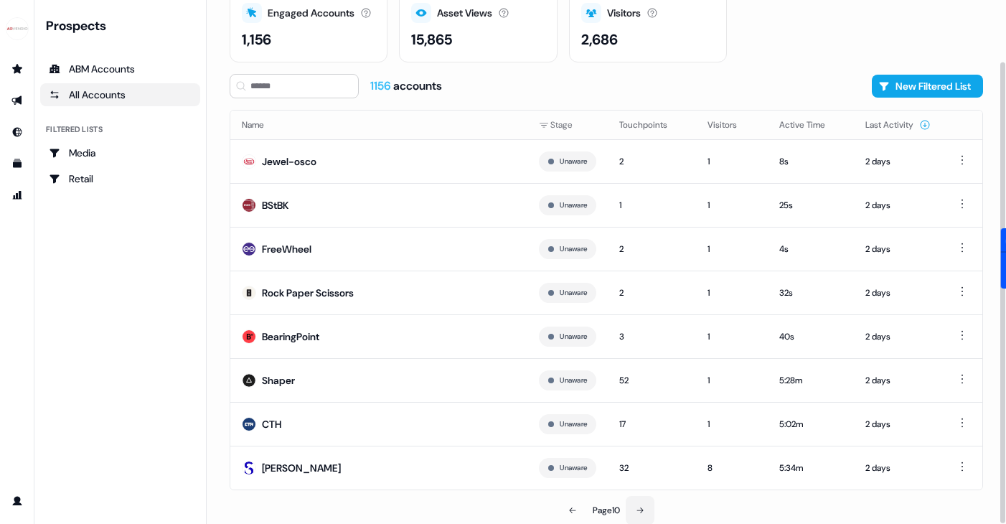
click at [640, 496] on button at bounding box center [640, 510] width 29 height 29
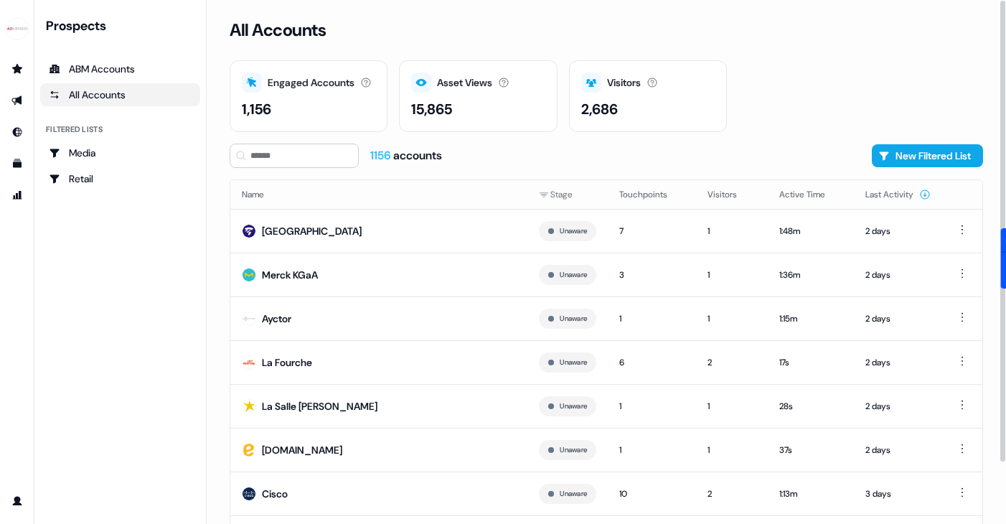
scroll to position [70, 0]
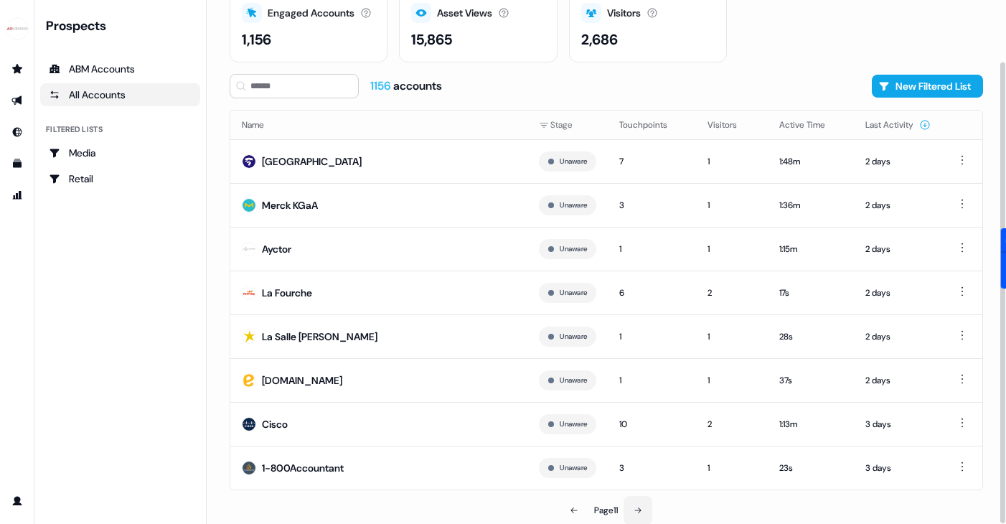
click at [641, 509] on icon at bounding box center [638, 510] width 6 height 6
